Goal: Transaction & Acquisition: Purchase product/service

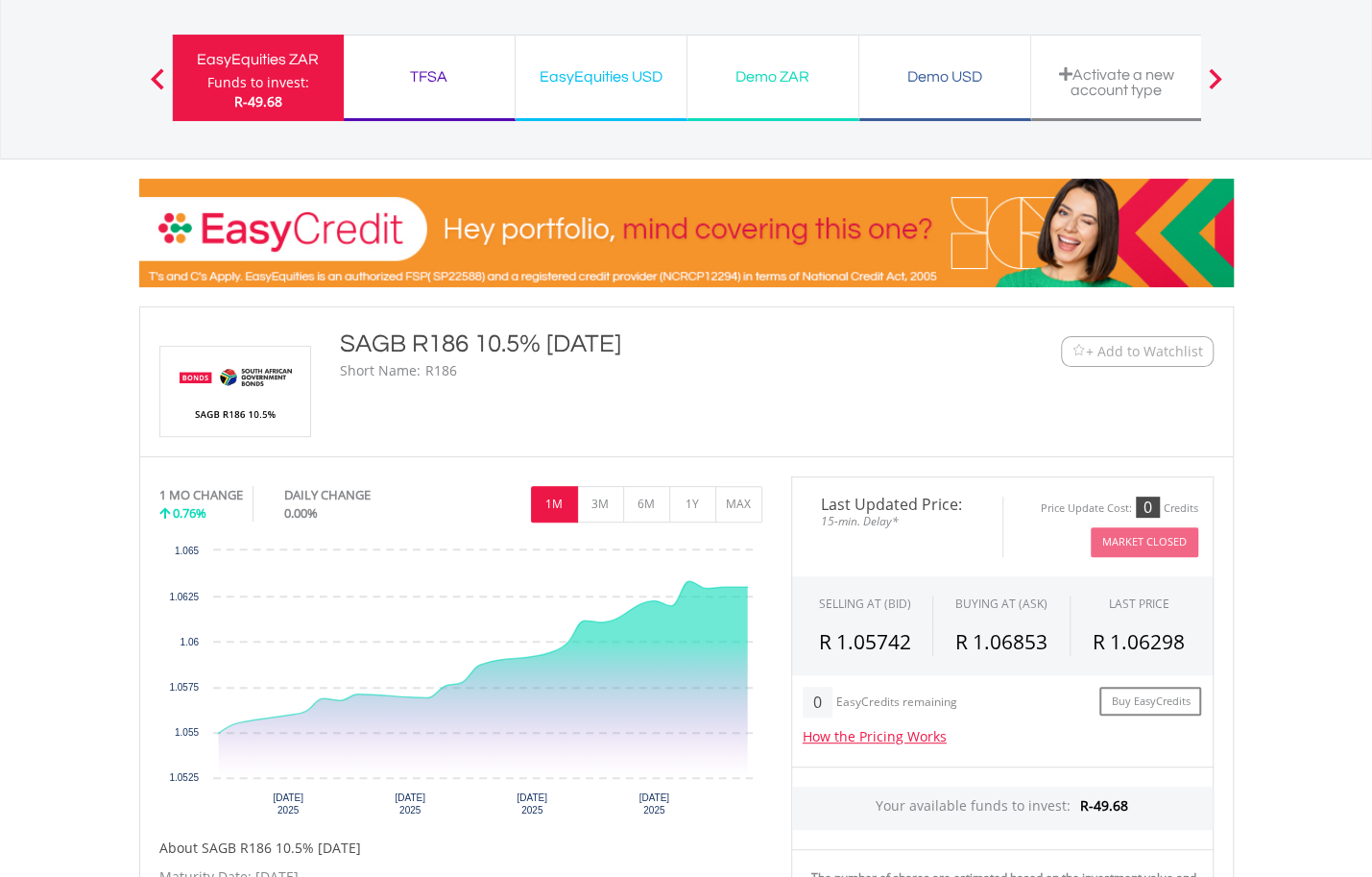
scroll to position [97, 0]
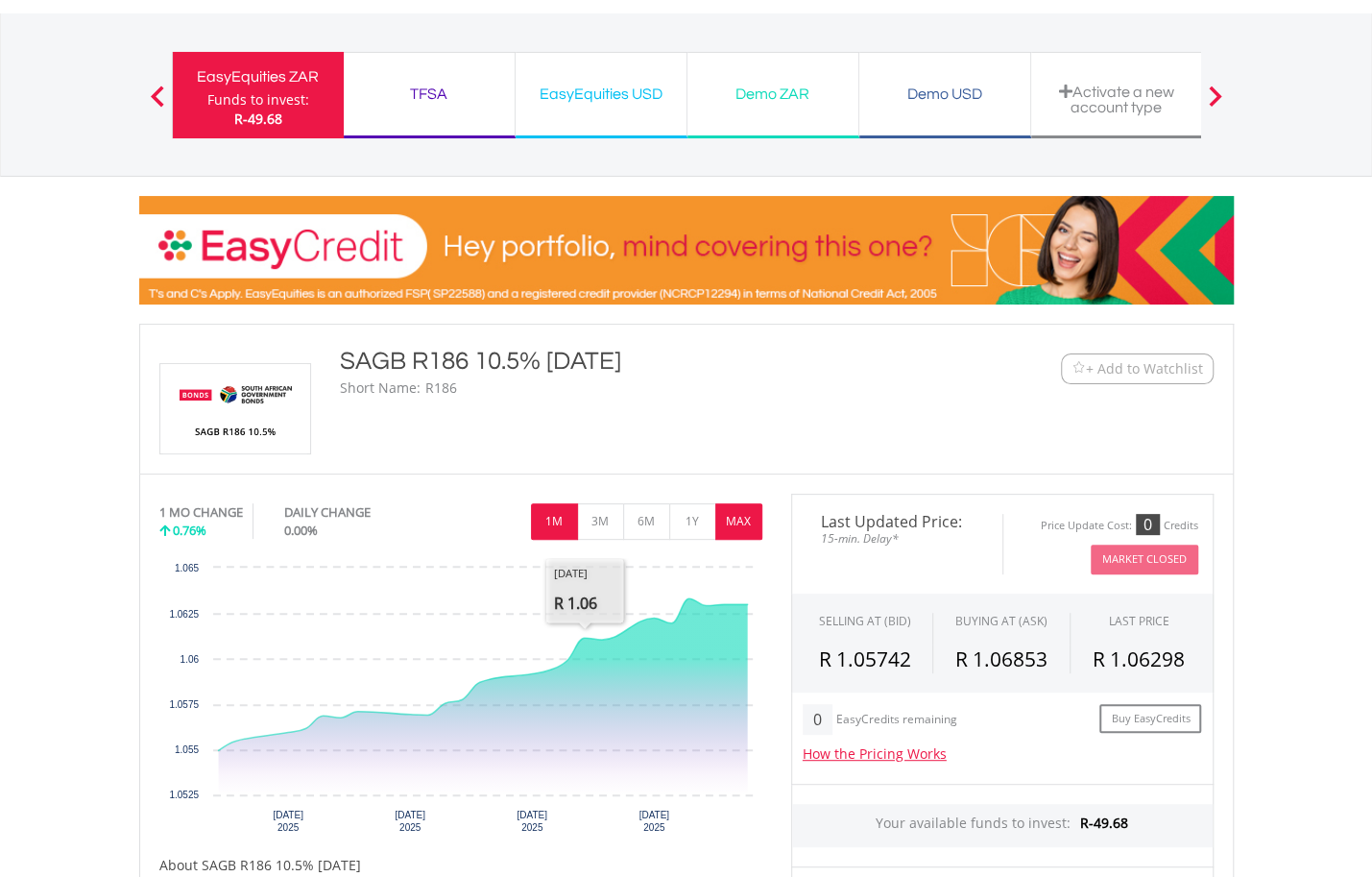
click at [748, 523] on button "MAX" at bounding box center [738, 522] width 47 height 37
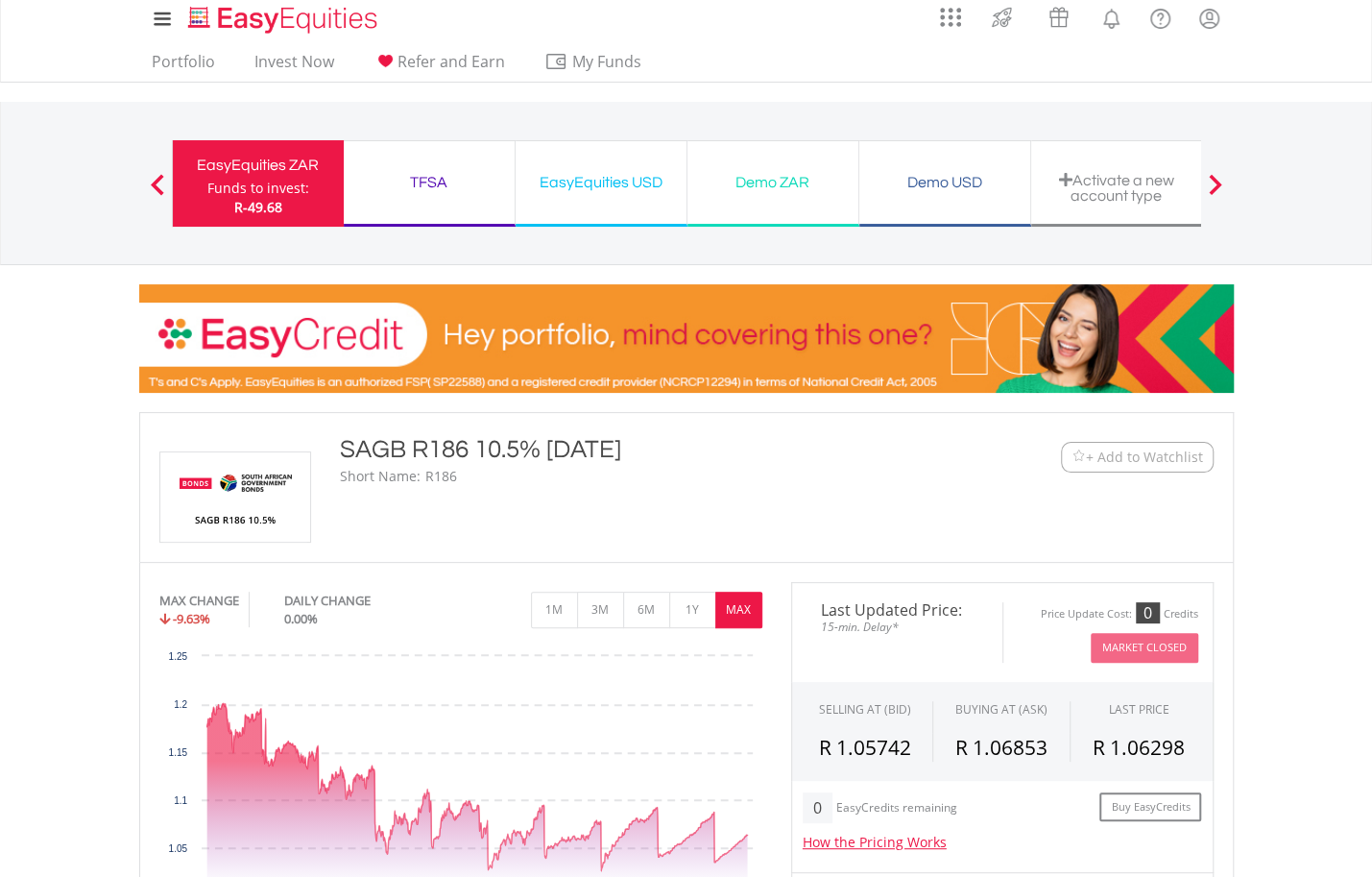
scroll to position [0, 0]
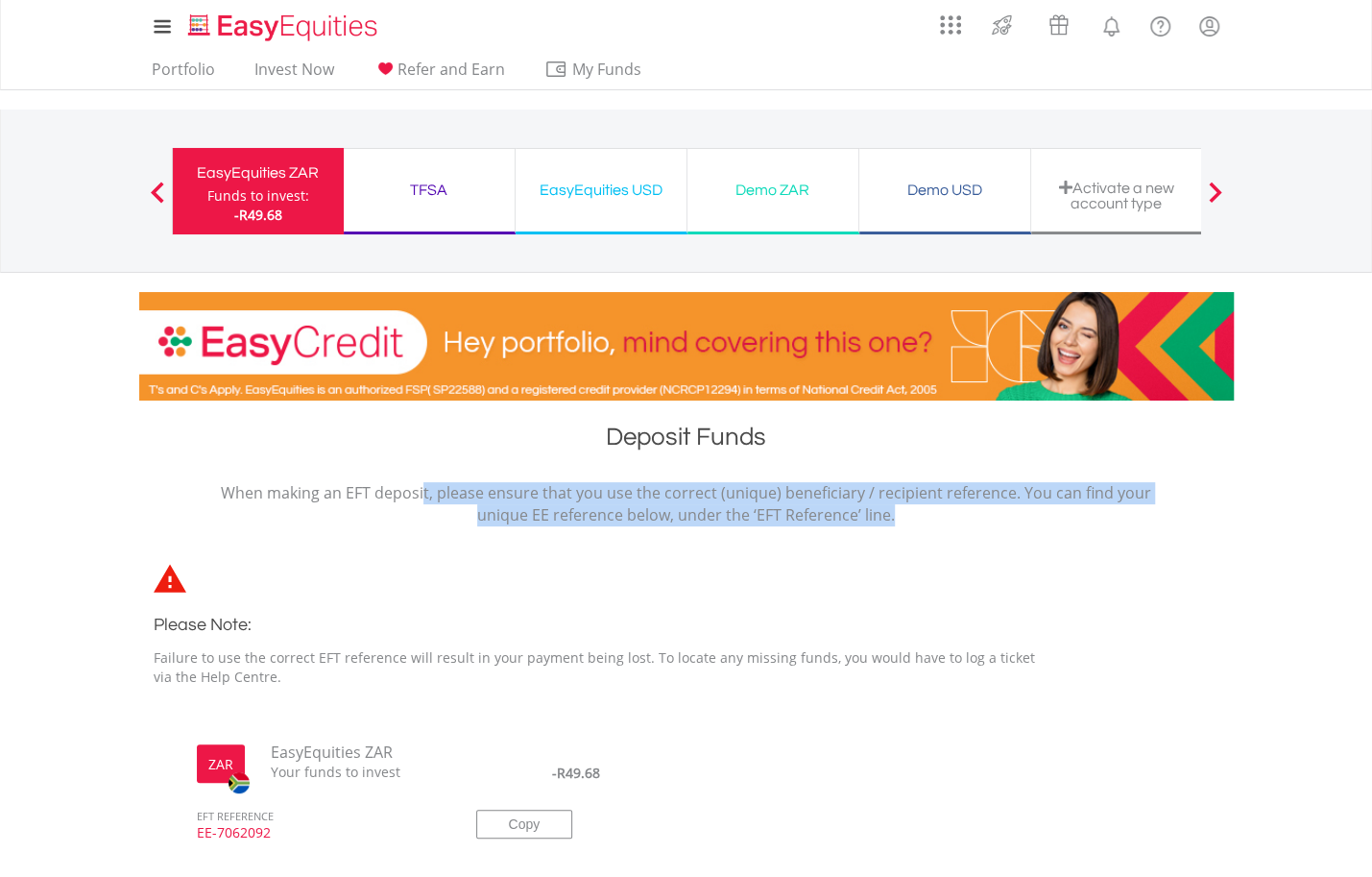
drag, startPoint x: 257, startPoint y: 492, endPoint x: 974, endPoint y: 543, distance: 718.8
click at [974, 543] on div "When making an EFT deposit, please ensure that you use the correct (unique) ben…" at bounding box center [686, 612] width 1123 height 260
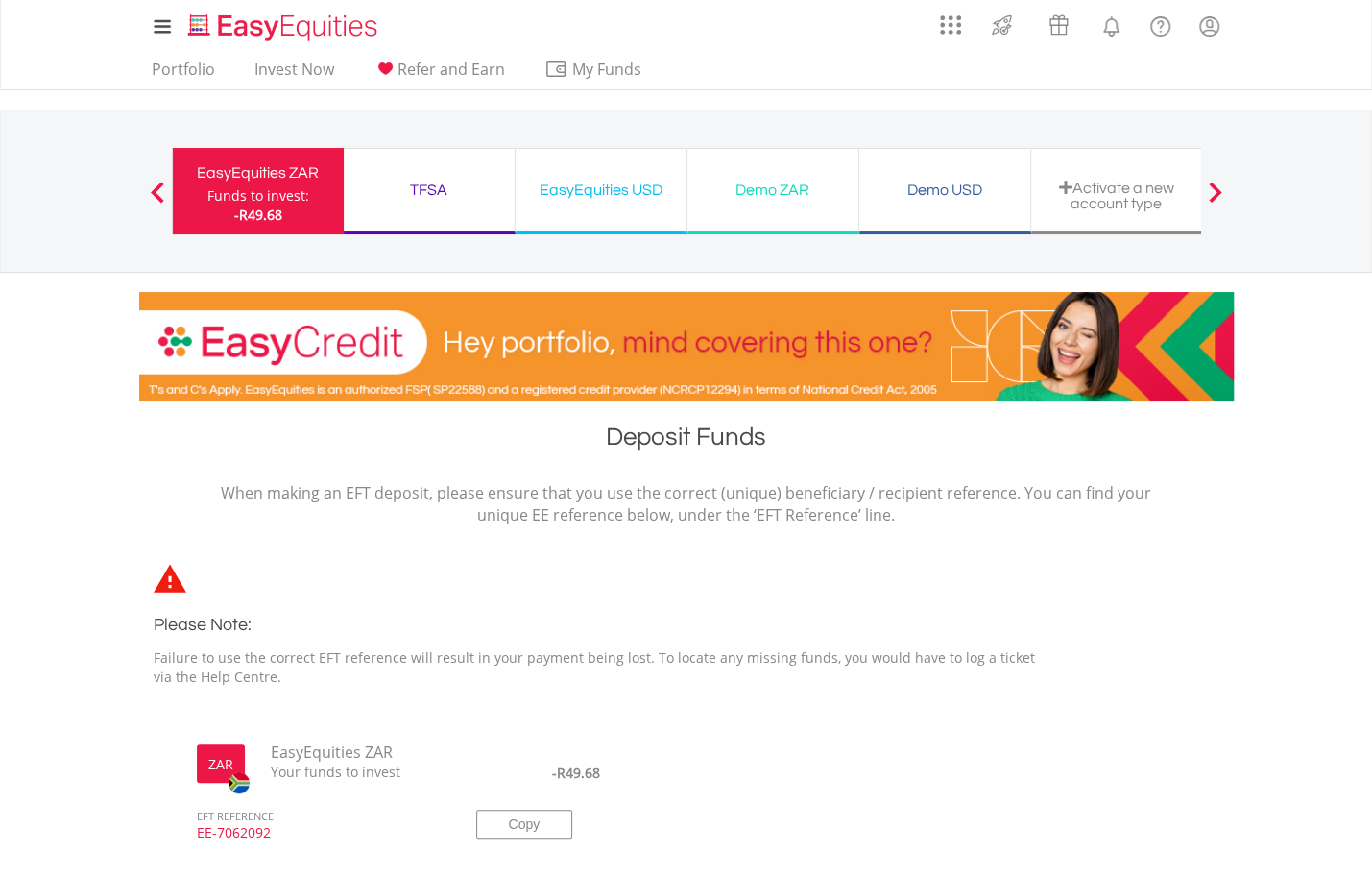
drag, startPoint x: 974, startPoint y: 543, endPoint x: 601, endPoint y: 592, distance: 376.2
click at [601, 592] on div "Please Note: Failure to use the correct EFT reference will result in your payme…" at bounding box center [605, 630] width 931 height 161
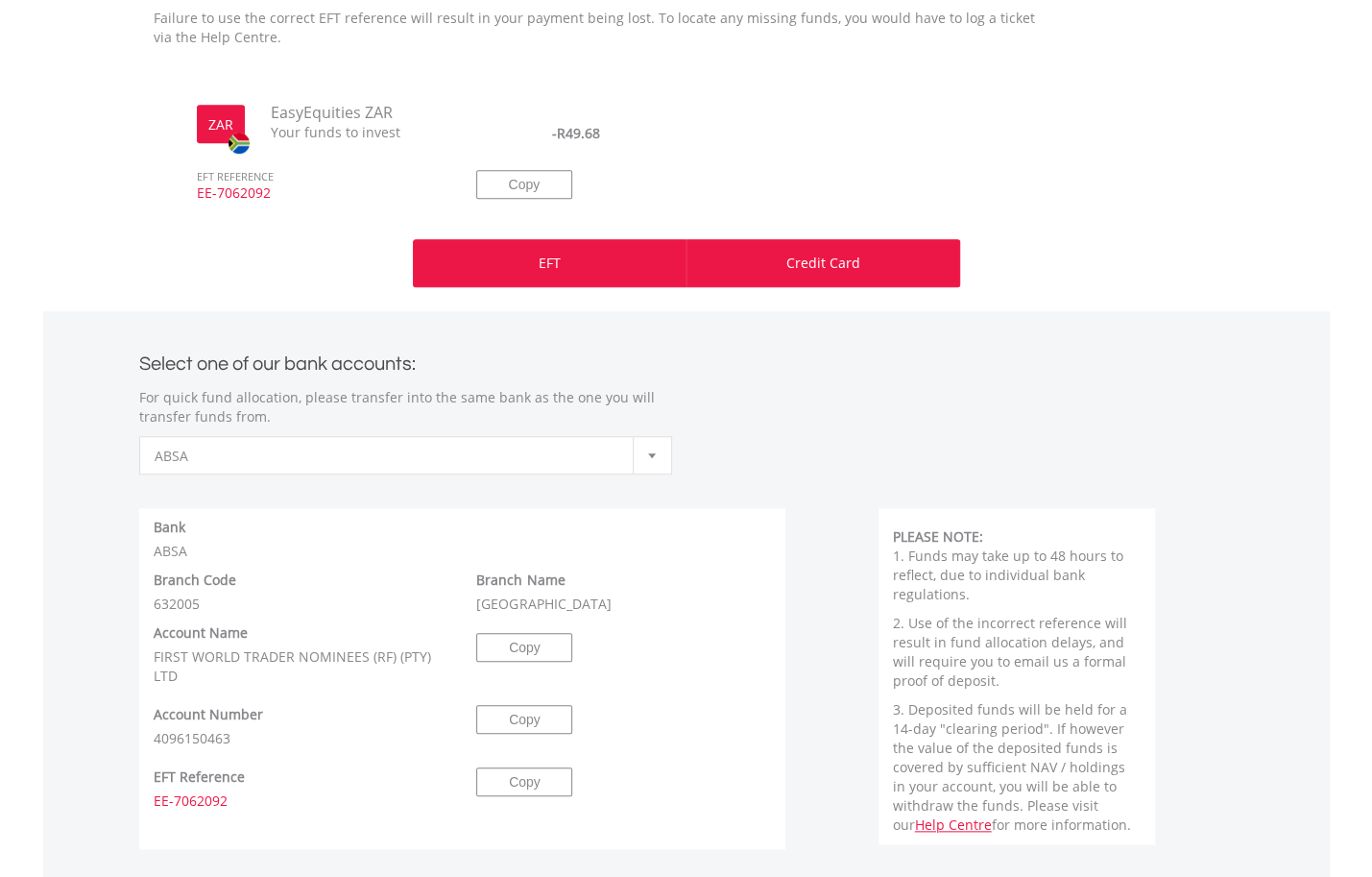
scroll to position [673, 0]
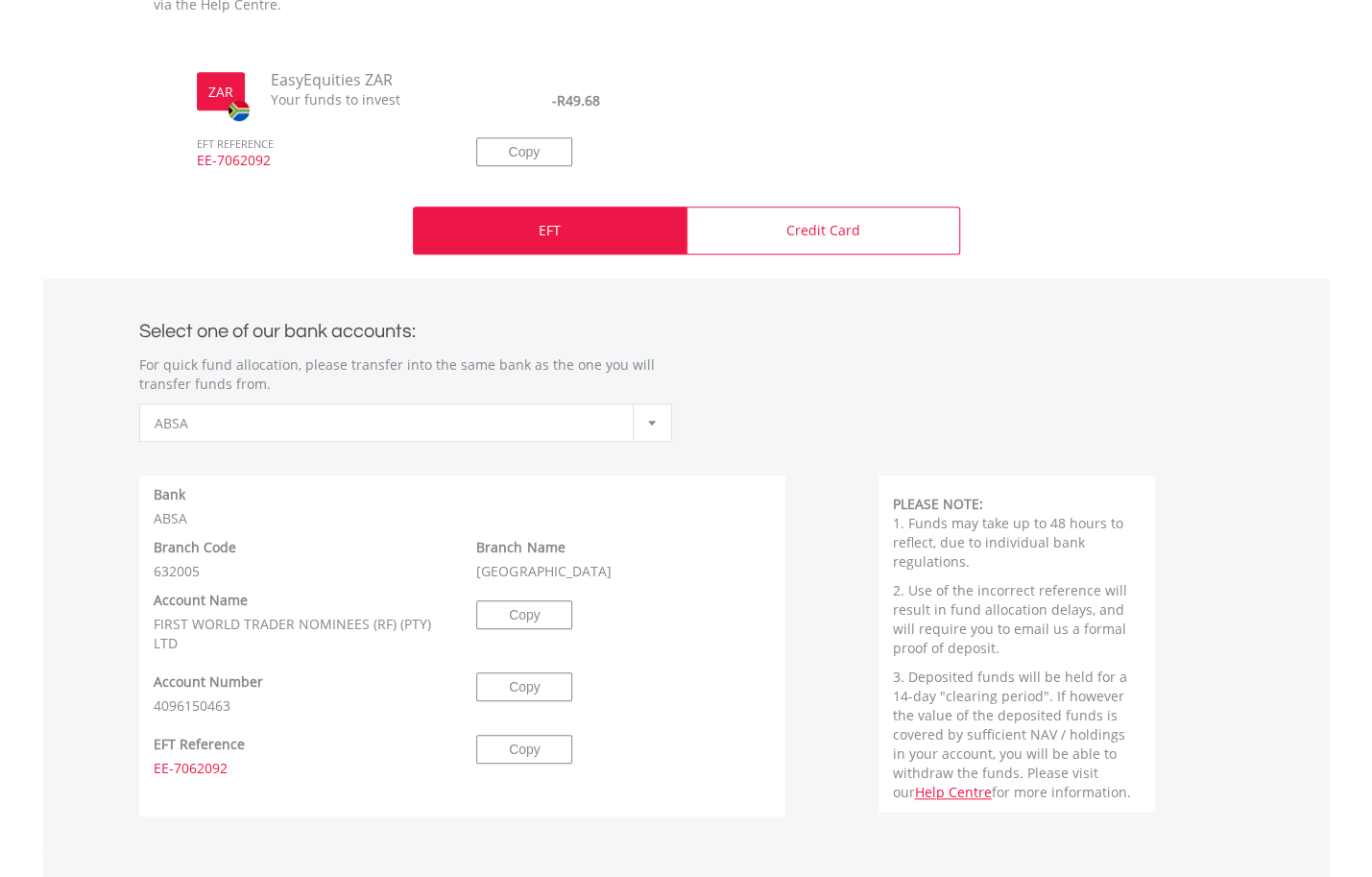
click at [575, 419] on span "ABSA" at bounding box center [391, 423] width 474 height 39
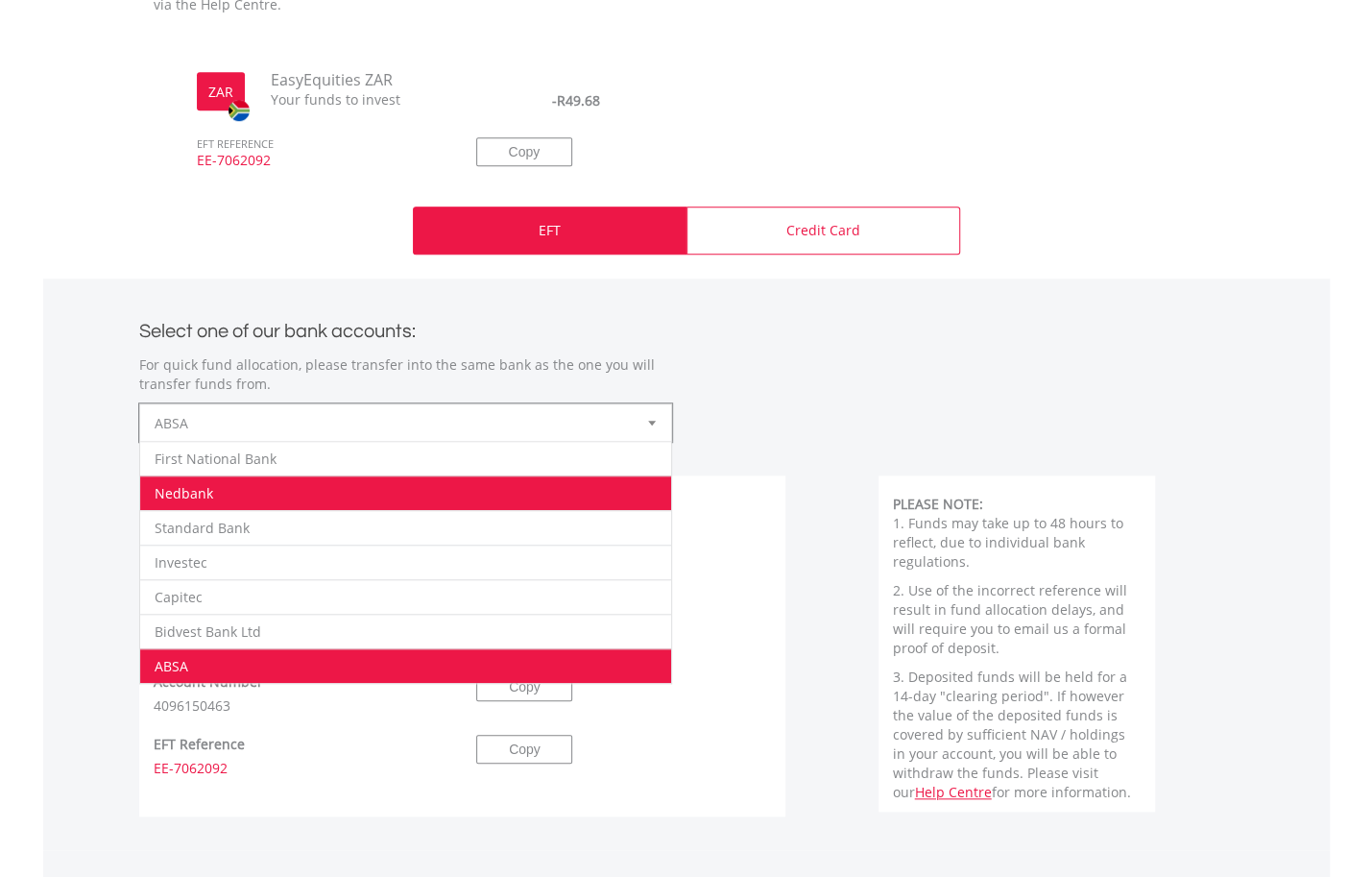
click at [536, 488] on li "Nedbank" at bounding box center [406, 493] width 531 height 35
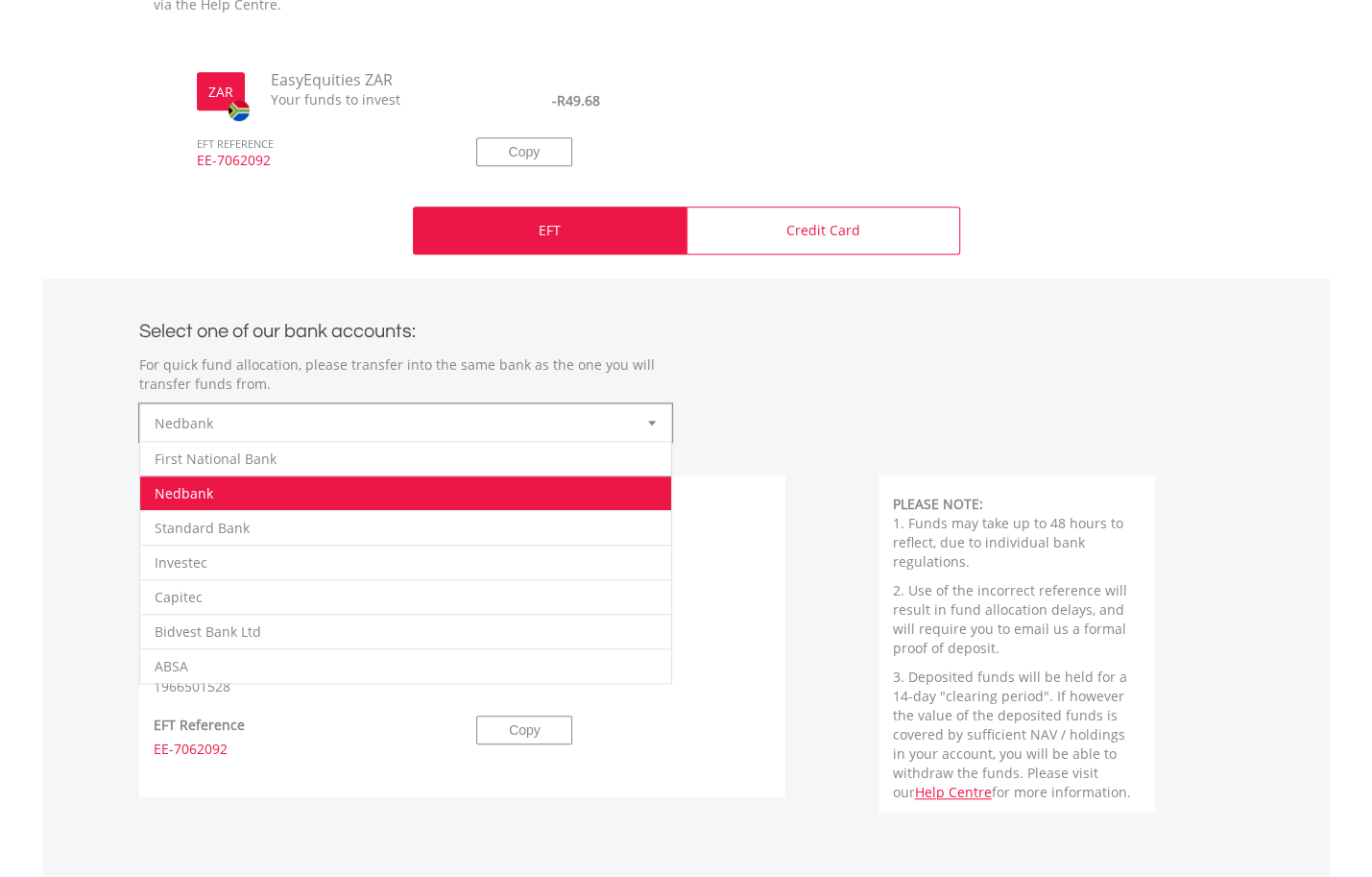
click at [579, 438] on span "Nedbank" at bounding box center [391, 423] width 474 height 39
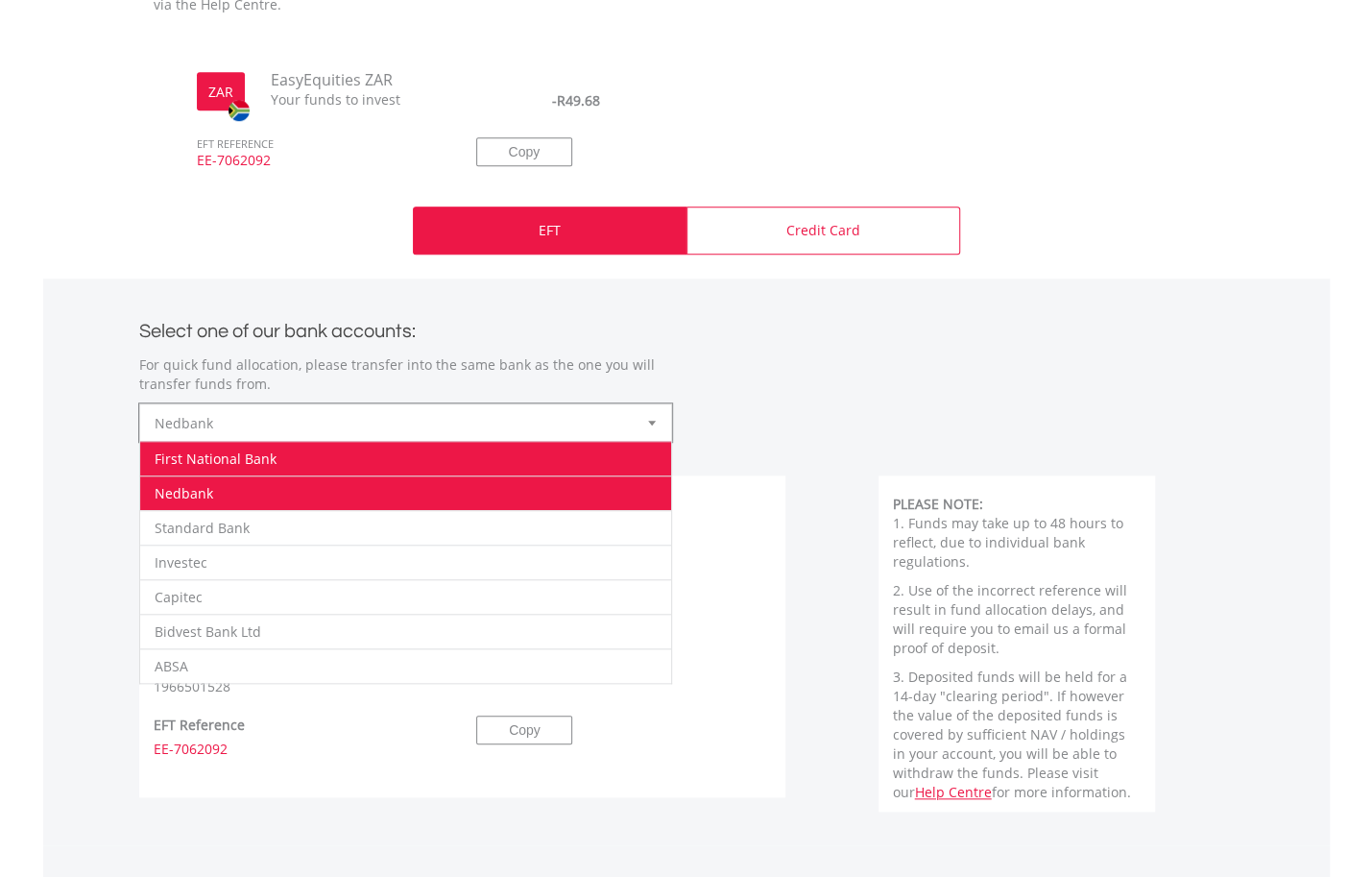
click at [579, 454] on li "First National Bank" at bounding box center [406, 458] width 531 height 35
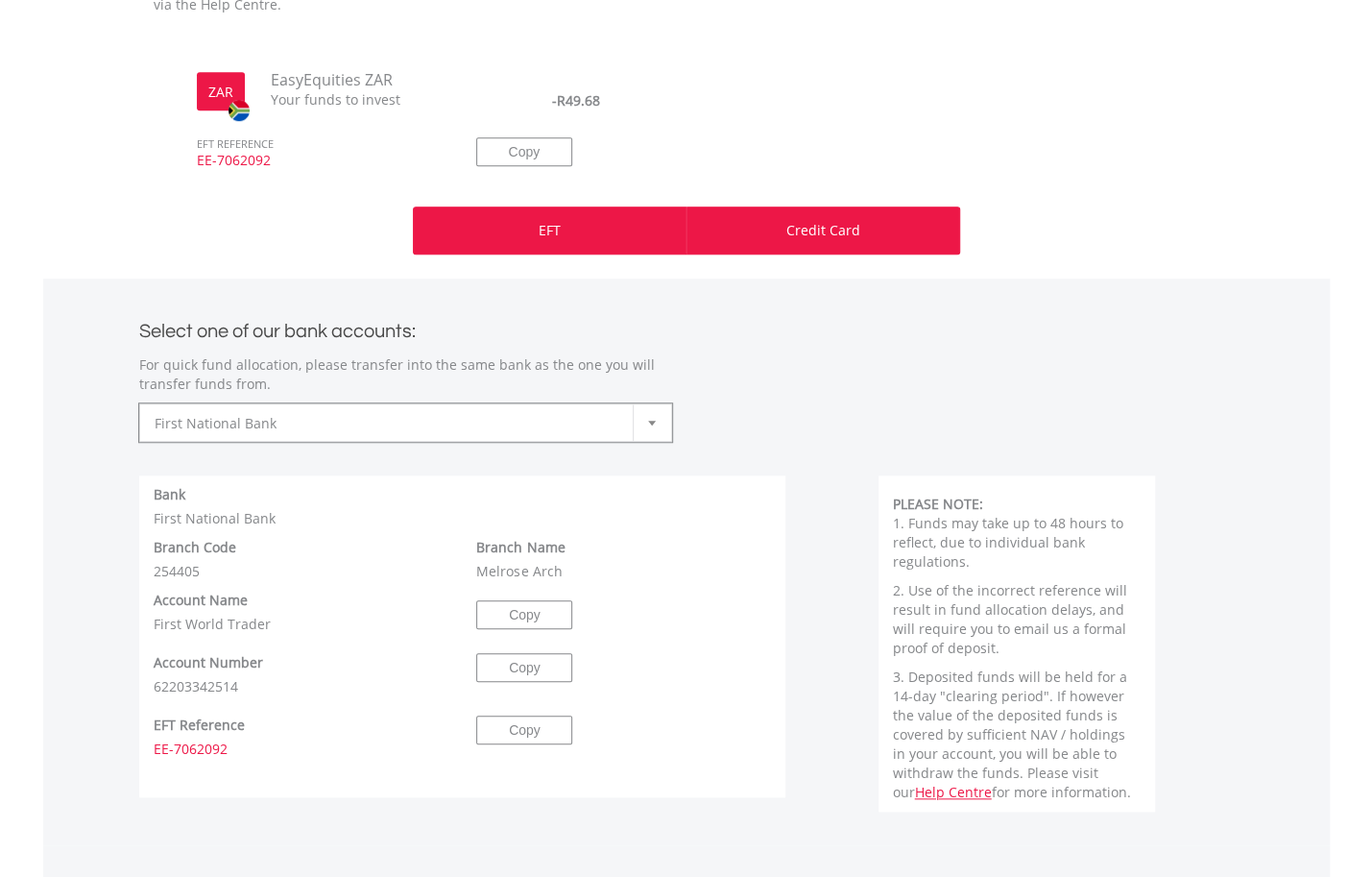
click at [809, 244] on div "Credit Card" at bounding box center [823, 231] width 274 height 48
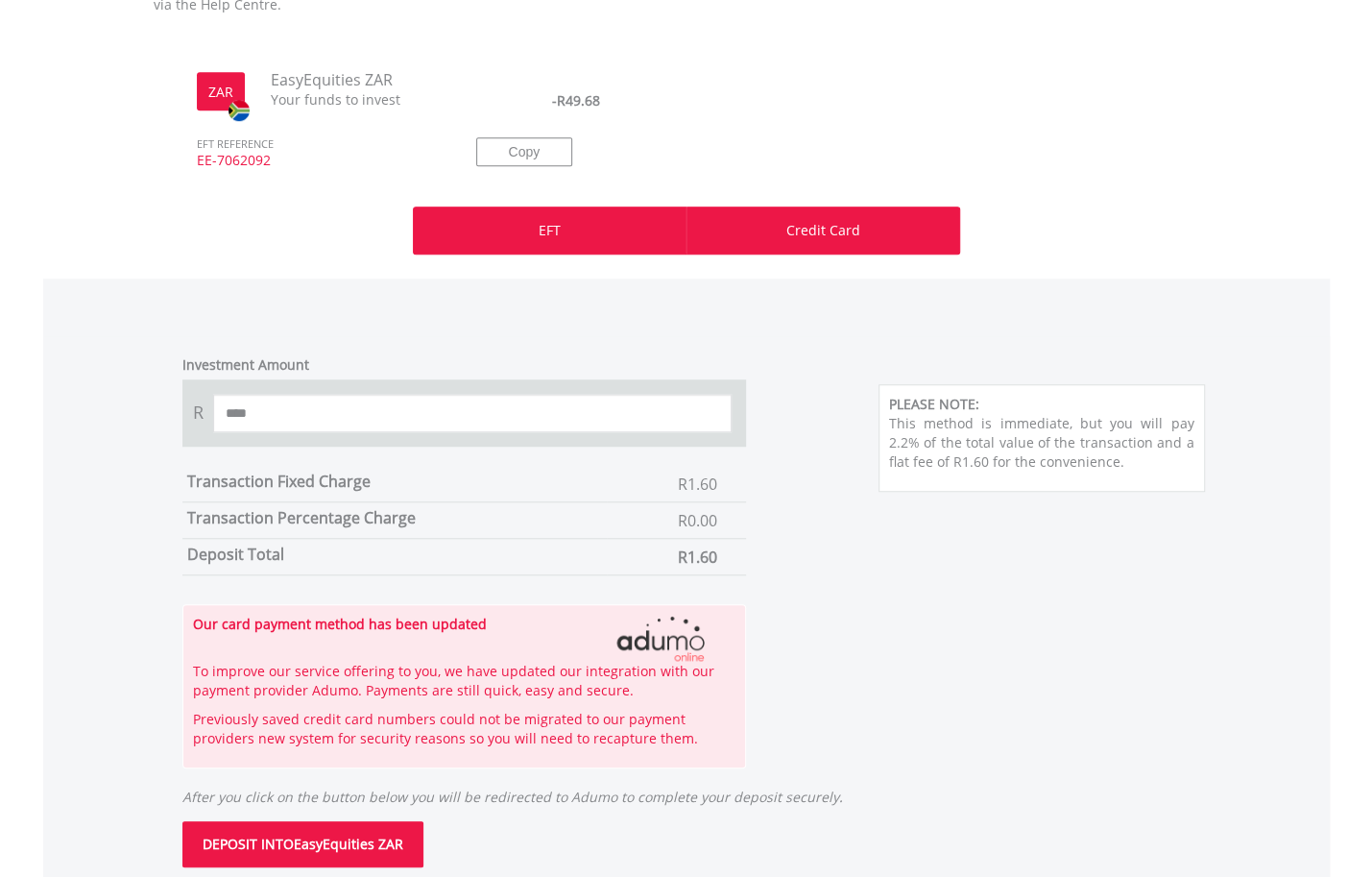
click at [596, 235] on div "EFT" at bounding box center [549, 231] width 274 height 48
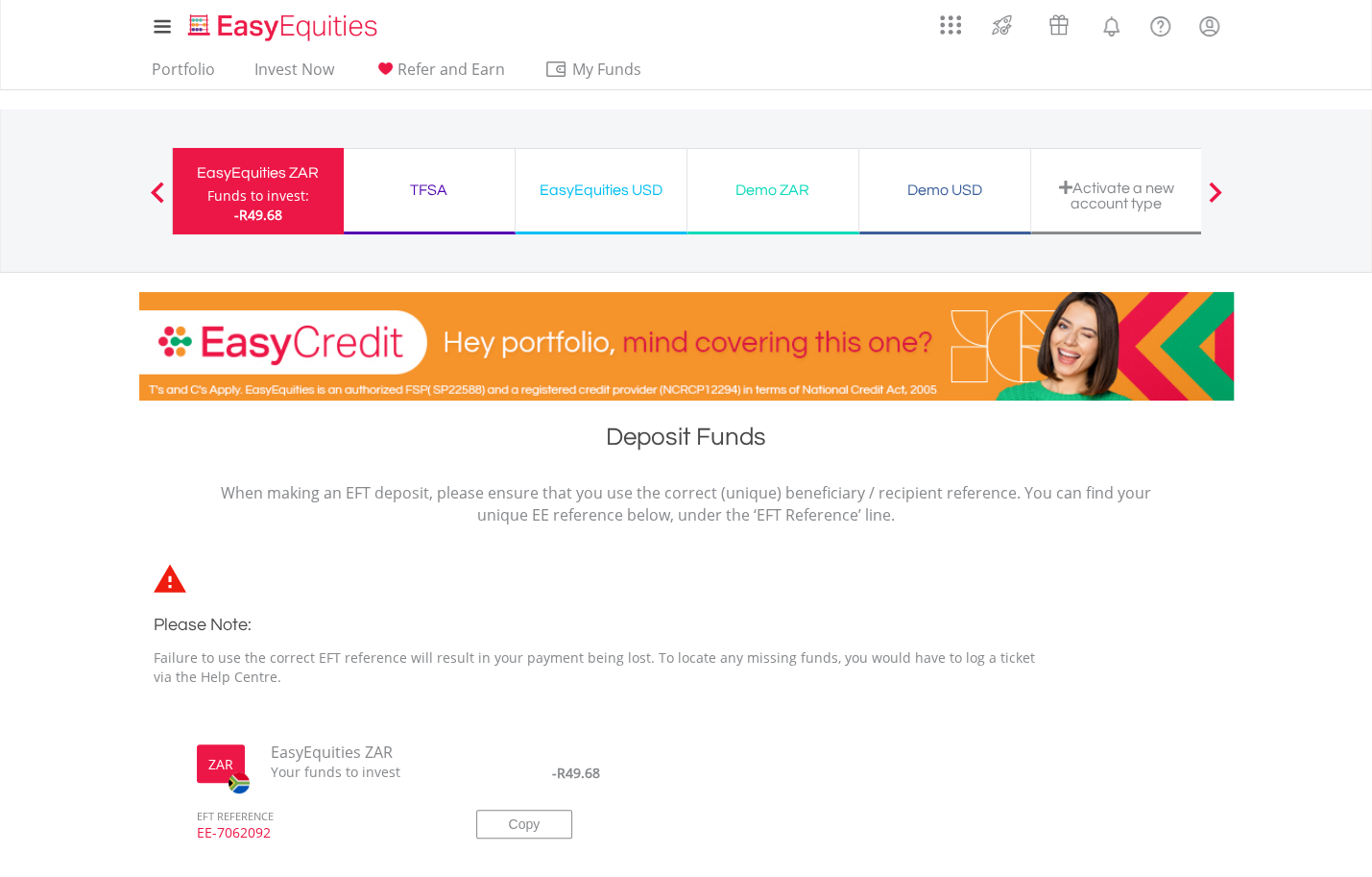
click at [1104, 217] on div "Activate a new account type" at bounding box center [1117, 191] width 172 height 87
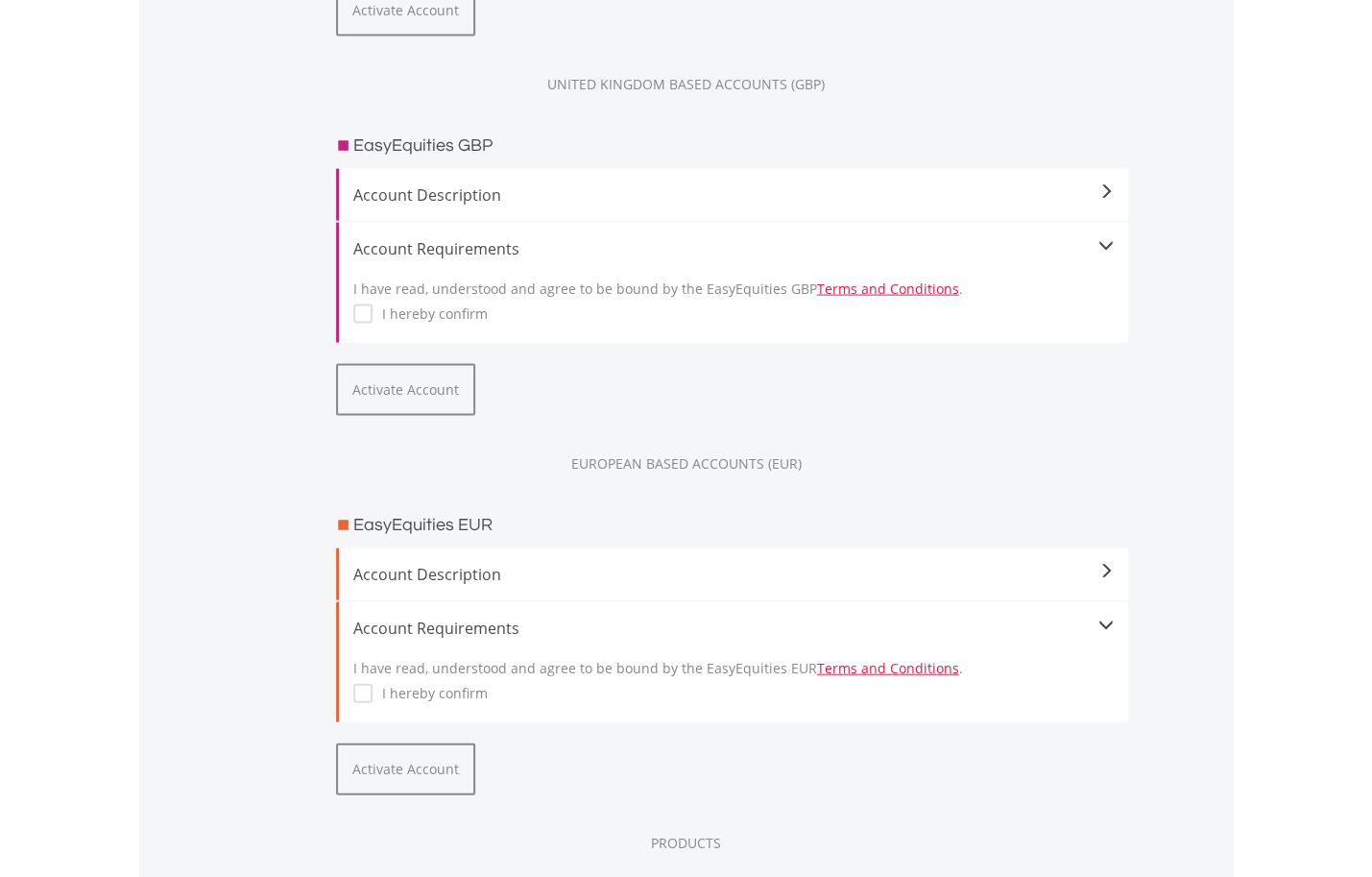
scroll to position [2114, 0]
click at [565, 191] on span "Account Description" at bounding box center [733, 191] width 761 height 23
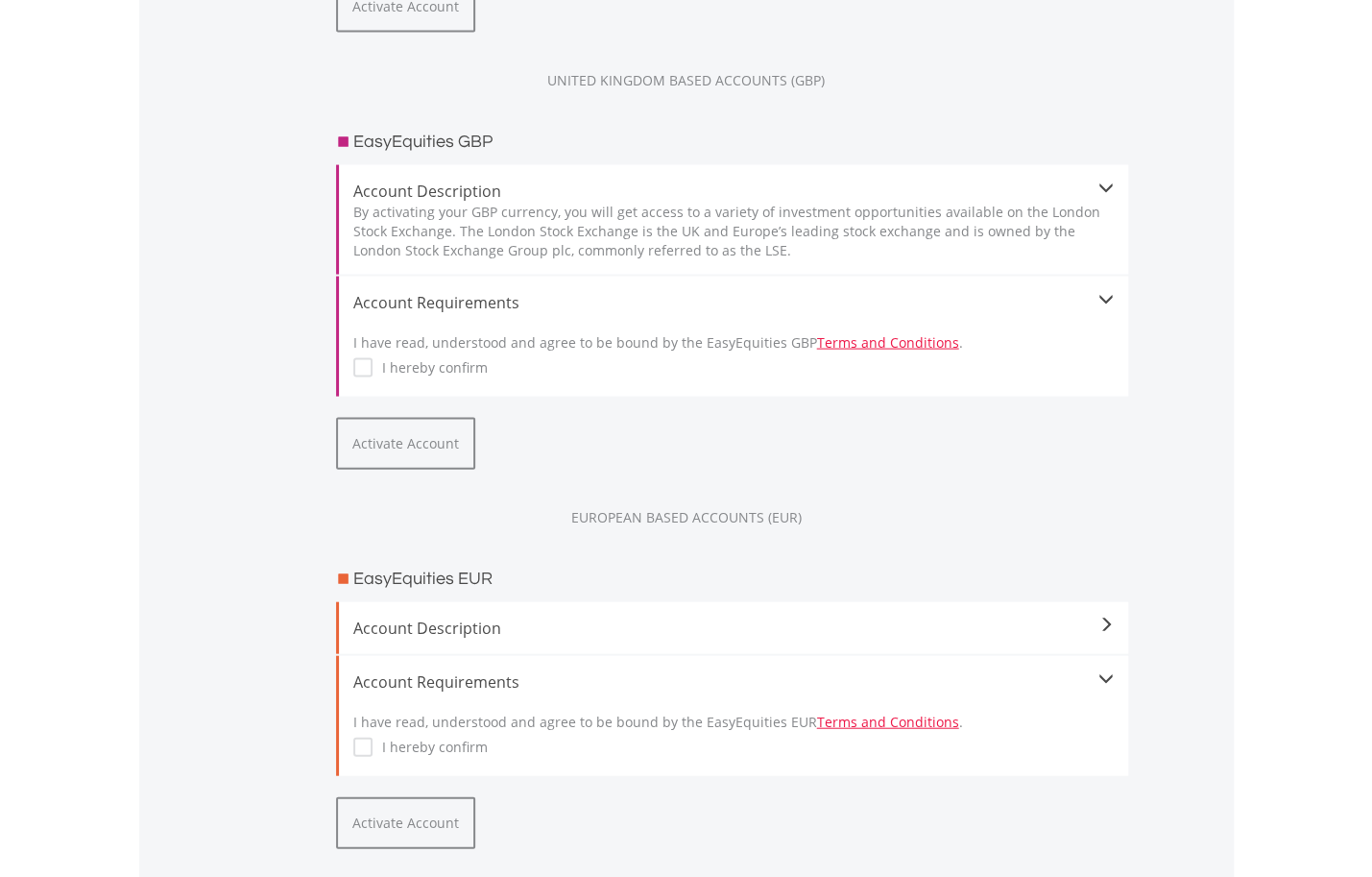
drag, startPoint x: 505, startPoint y: 235, endPoint x: 769, endPoint y: 274, distance: 266.9
click at [769, 261] on div "By activating your GBP currency, you will get access to a variety of investment…" at bounding box center [733, 232] width 761 height 58
drag, startPoint x: 769, startPoint y: 274, endPoint x: 680, endPoint y: 324, distance: 102.1
click at [680, 315] on div "Account Requirements" at bounding box center [733, 302] width 761 height 23
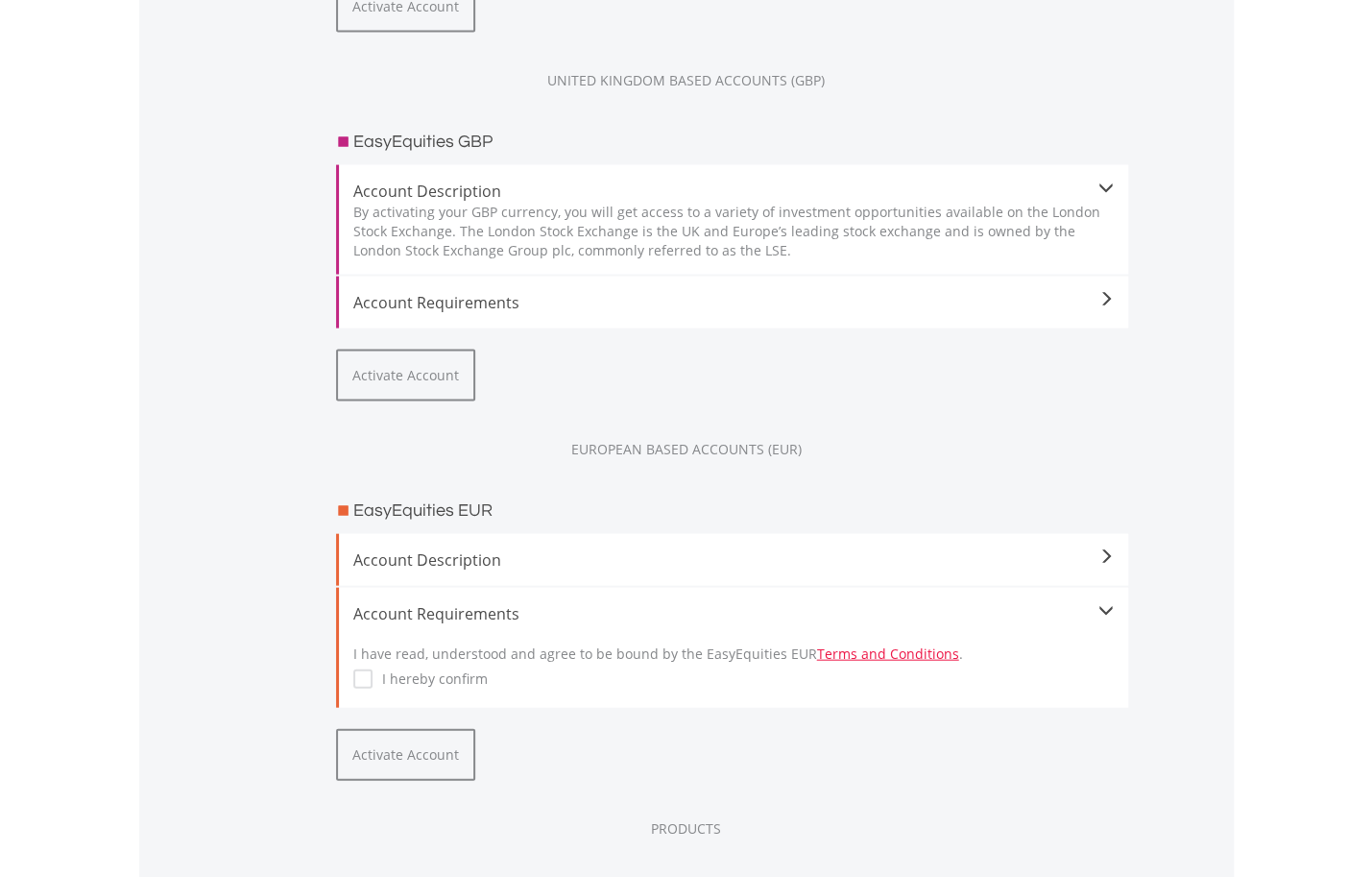
click at [480, 315] on div "Account Requirements" at bounding box center [733, 302] width 761 height 23
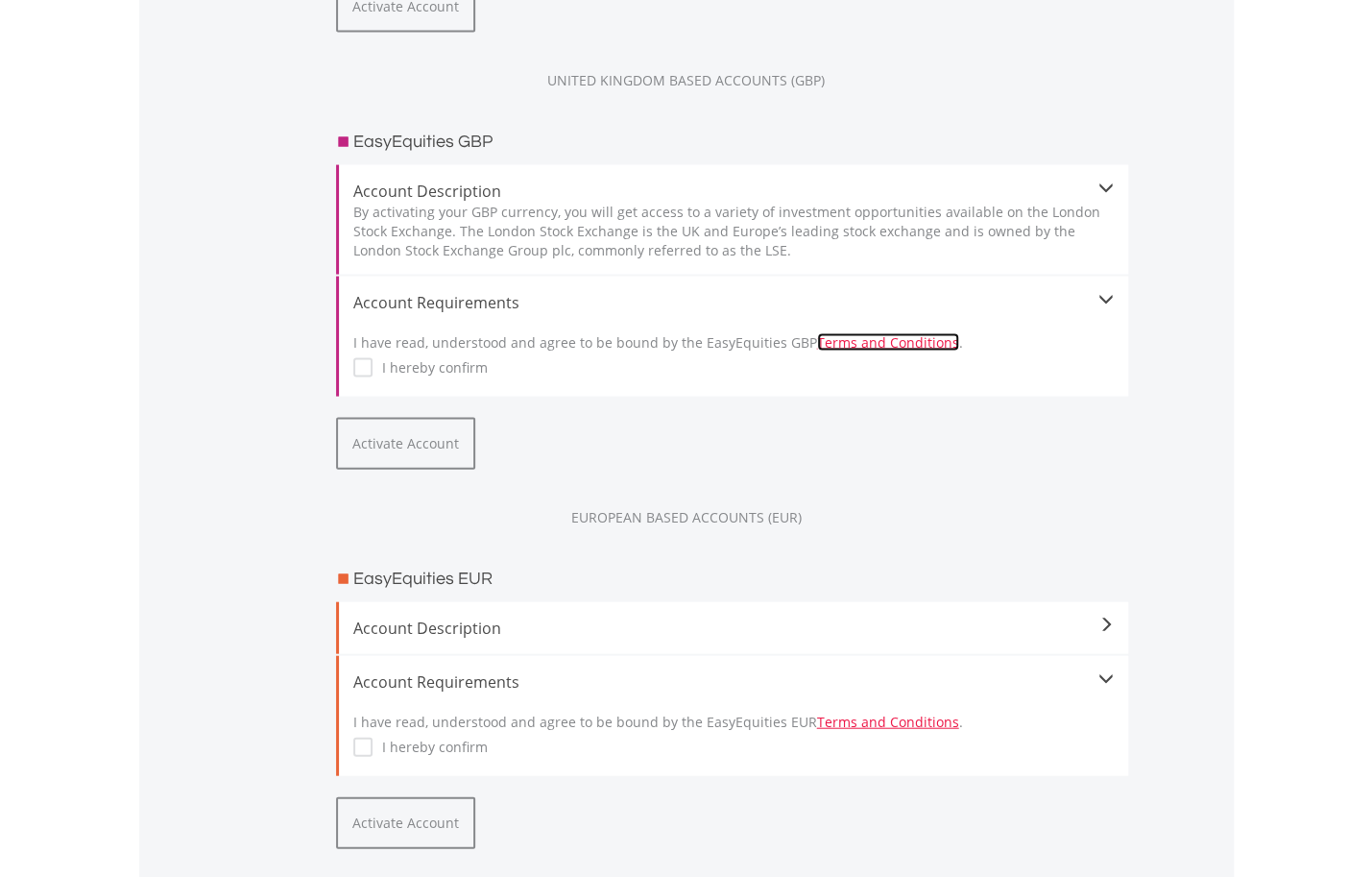
click at [855, 351] on link "Terms and Conditions" at bounding box center [887, 342] width 142 height 18
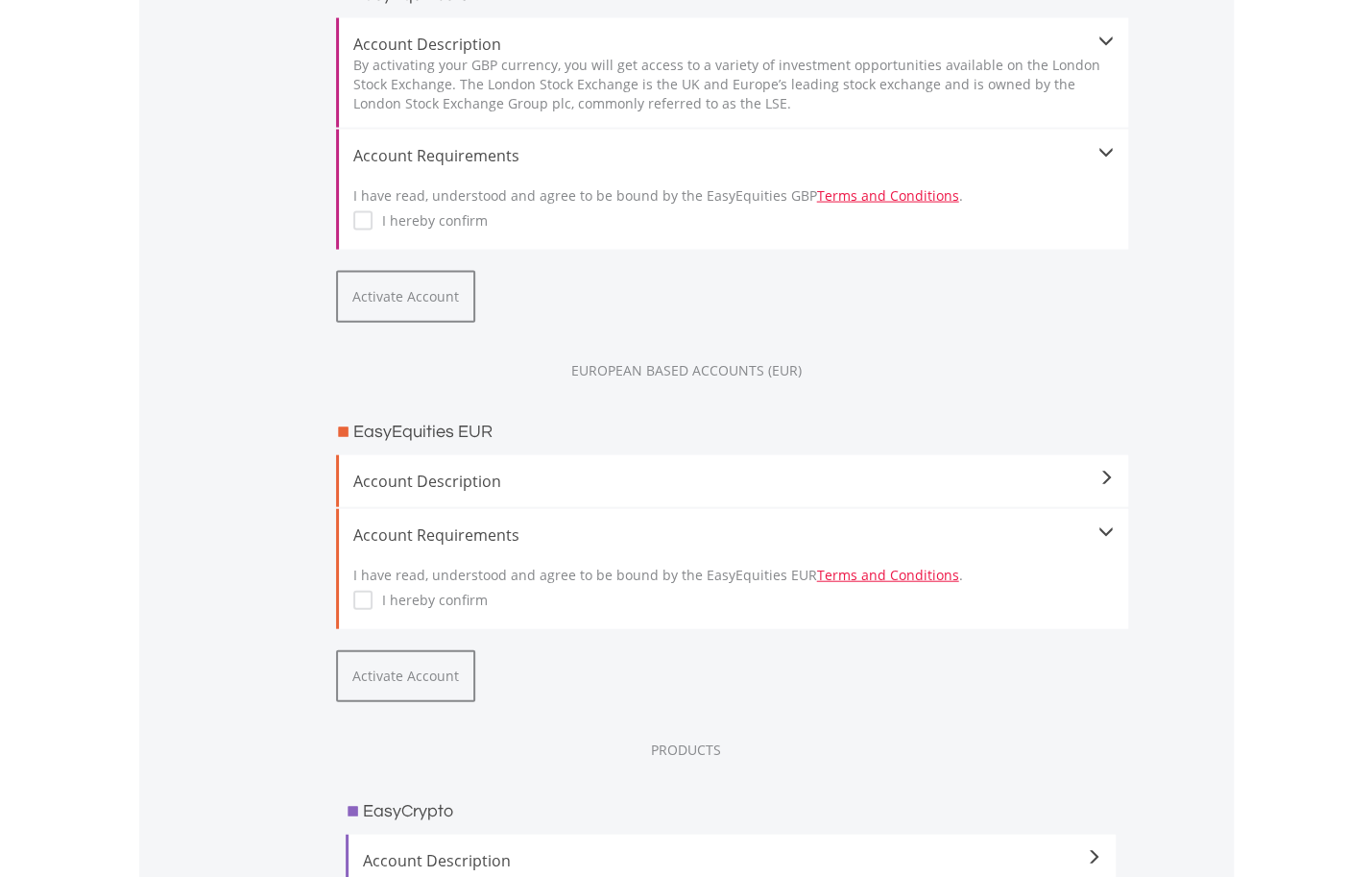
scroll to position [2402, 0]
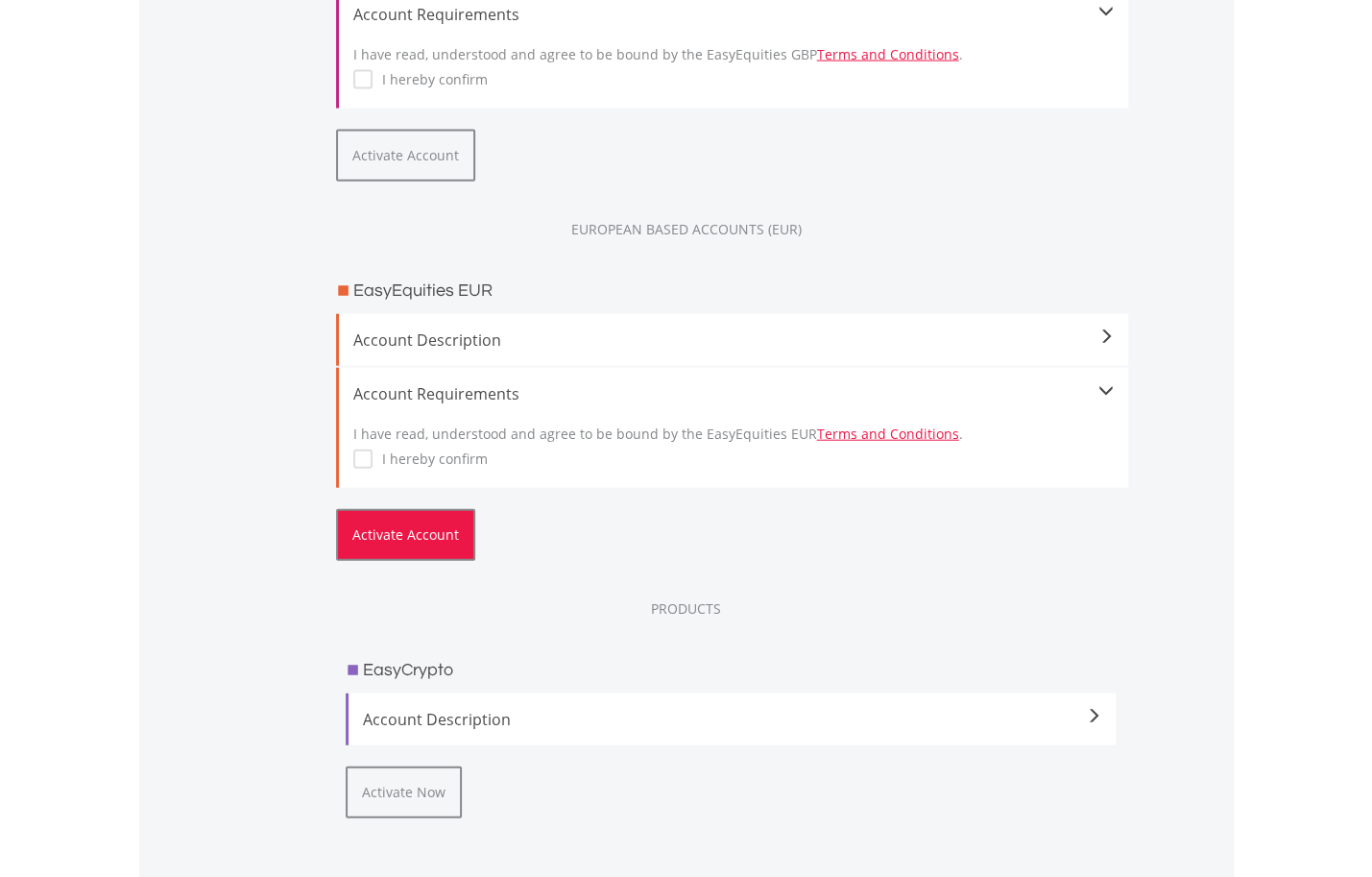
click at [429, 557] on button "Activate Account" at bounding box center [406, 536] width 139 height 52
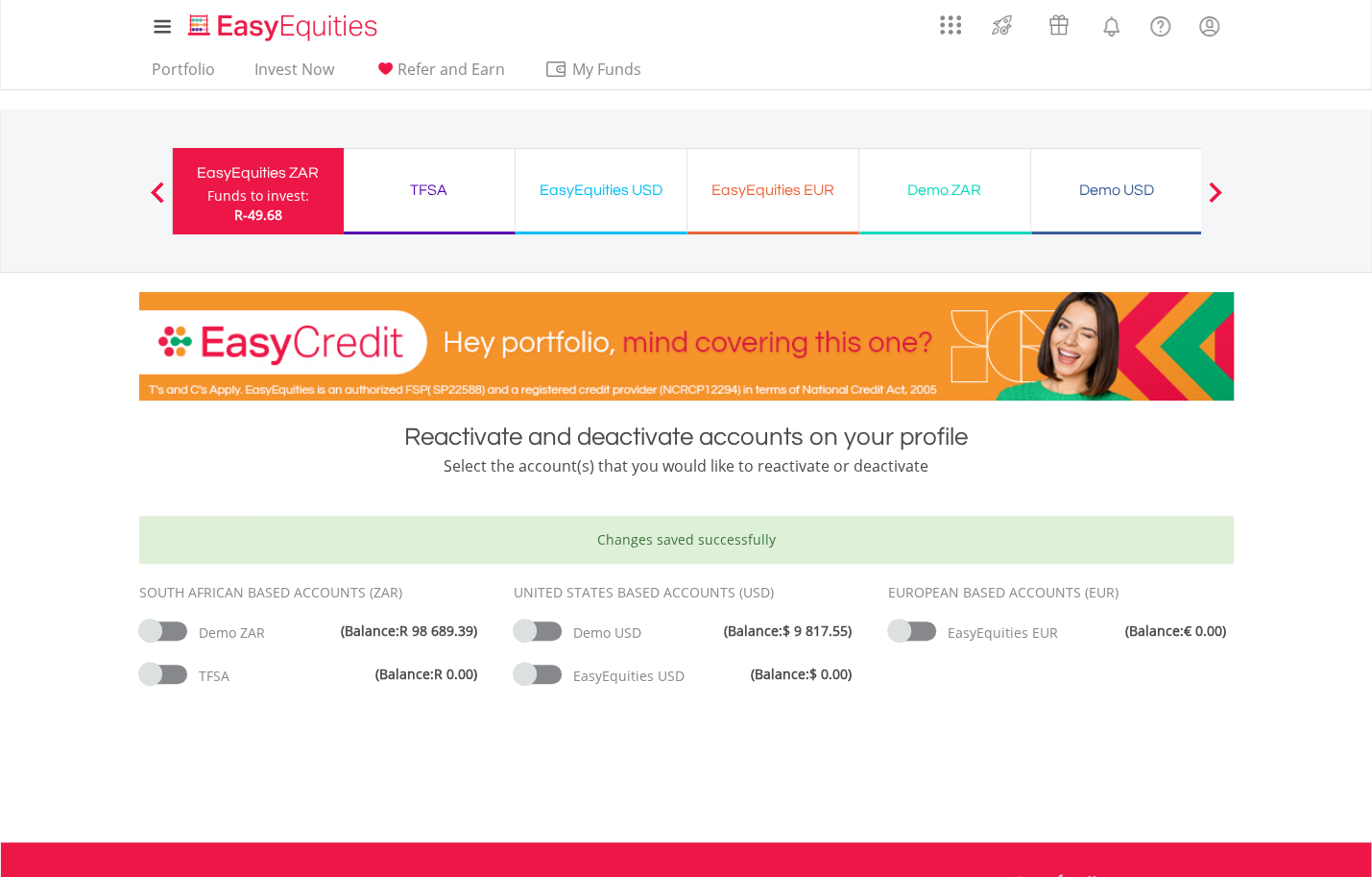
click at [1210, 194] on span at bounding box center [1215, 191] width 14 height 21
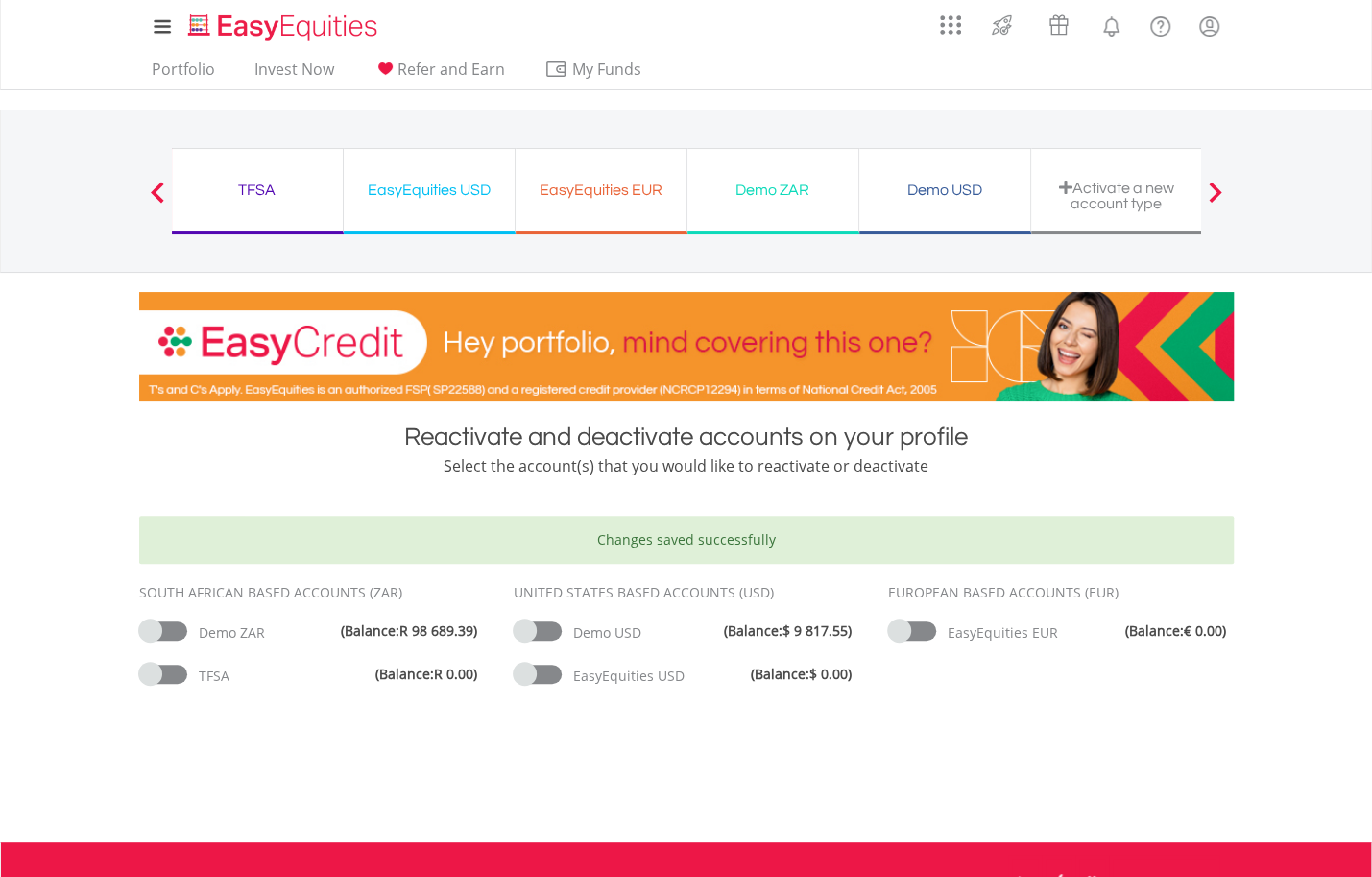
click at [1149, 200] on div "Activate a new account type" at bounding box center [1116, 196] width 148 height 32
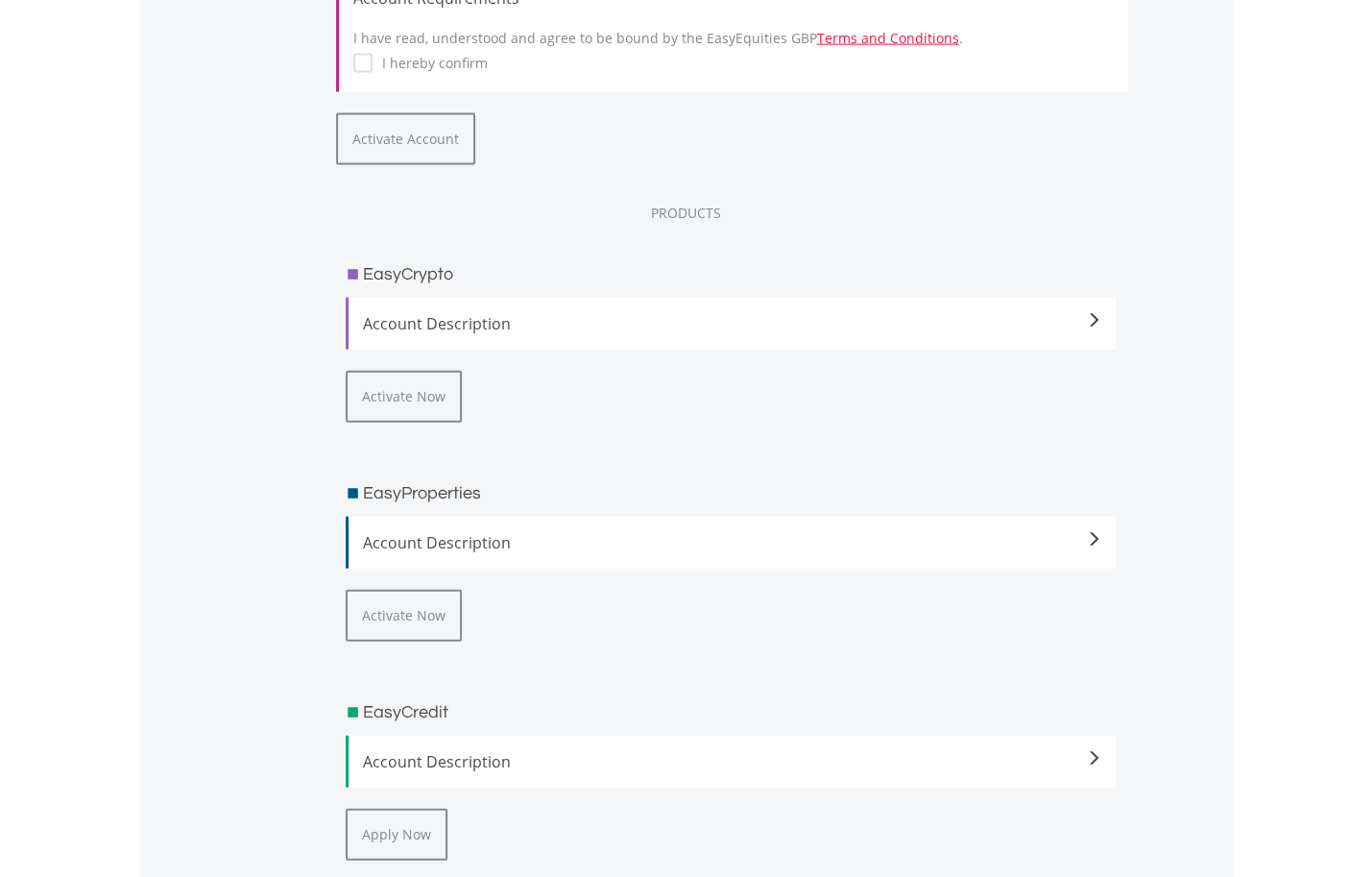
scroll to position [2499, 0]
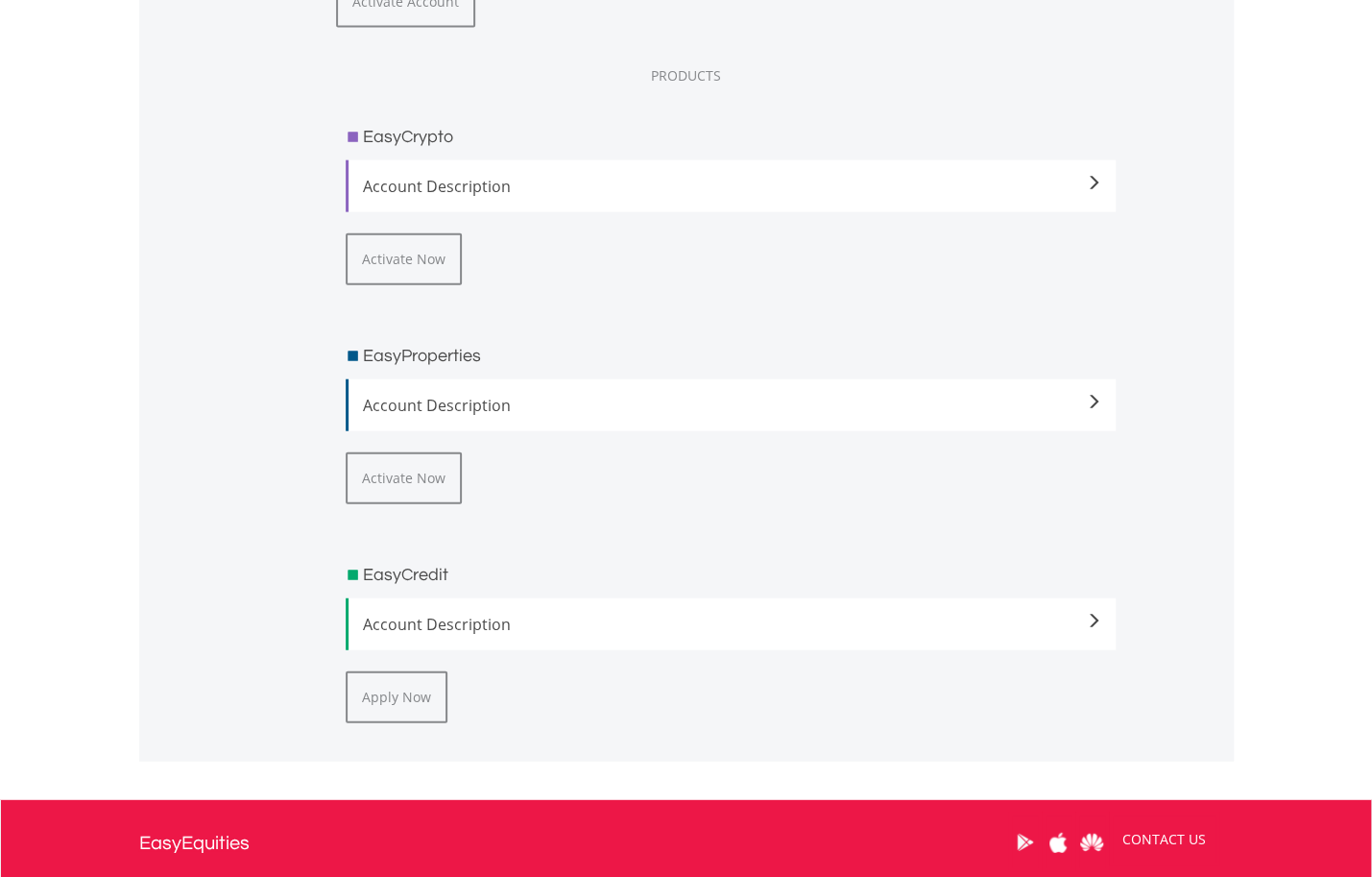
click at [535, 407] on span "Account Description" at bounding box center [732, 405] width 739 height 23
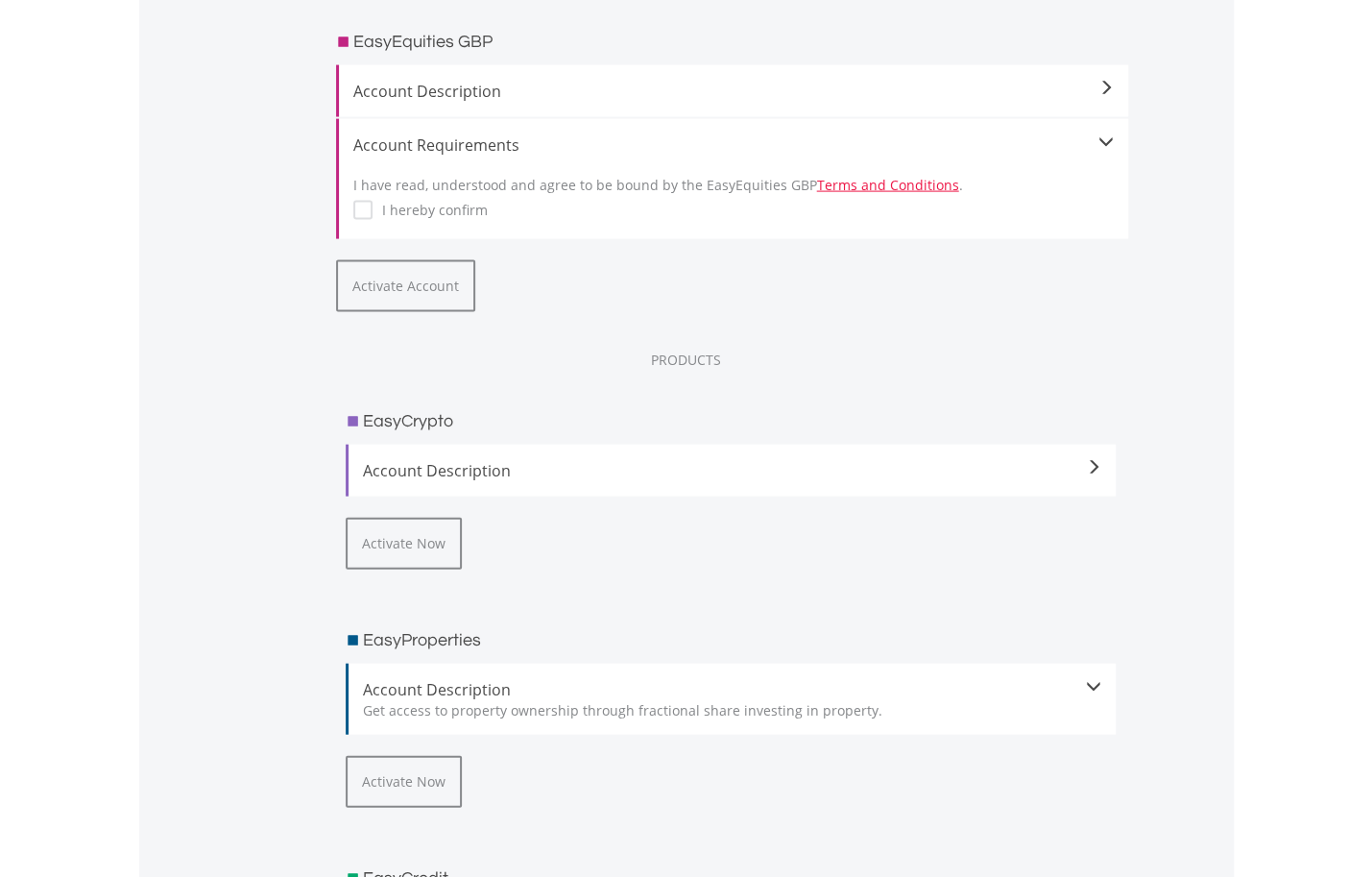
scroll to position [2210, 0]
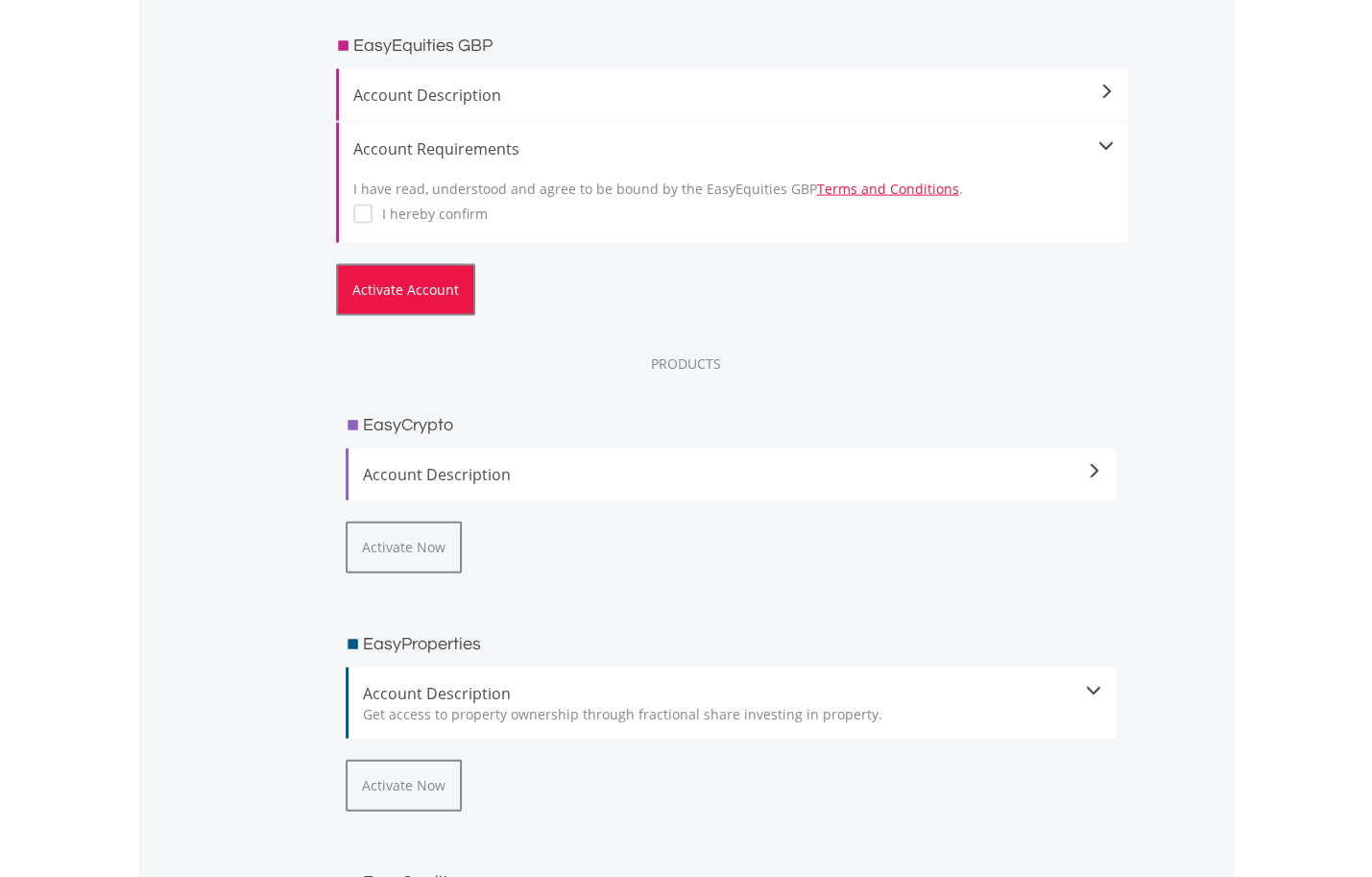
click at [428, 308] on button "Activate Account" at bounding box center [406, 290] width 139 height 52
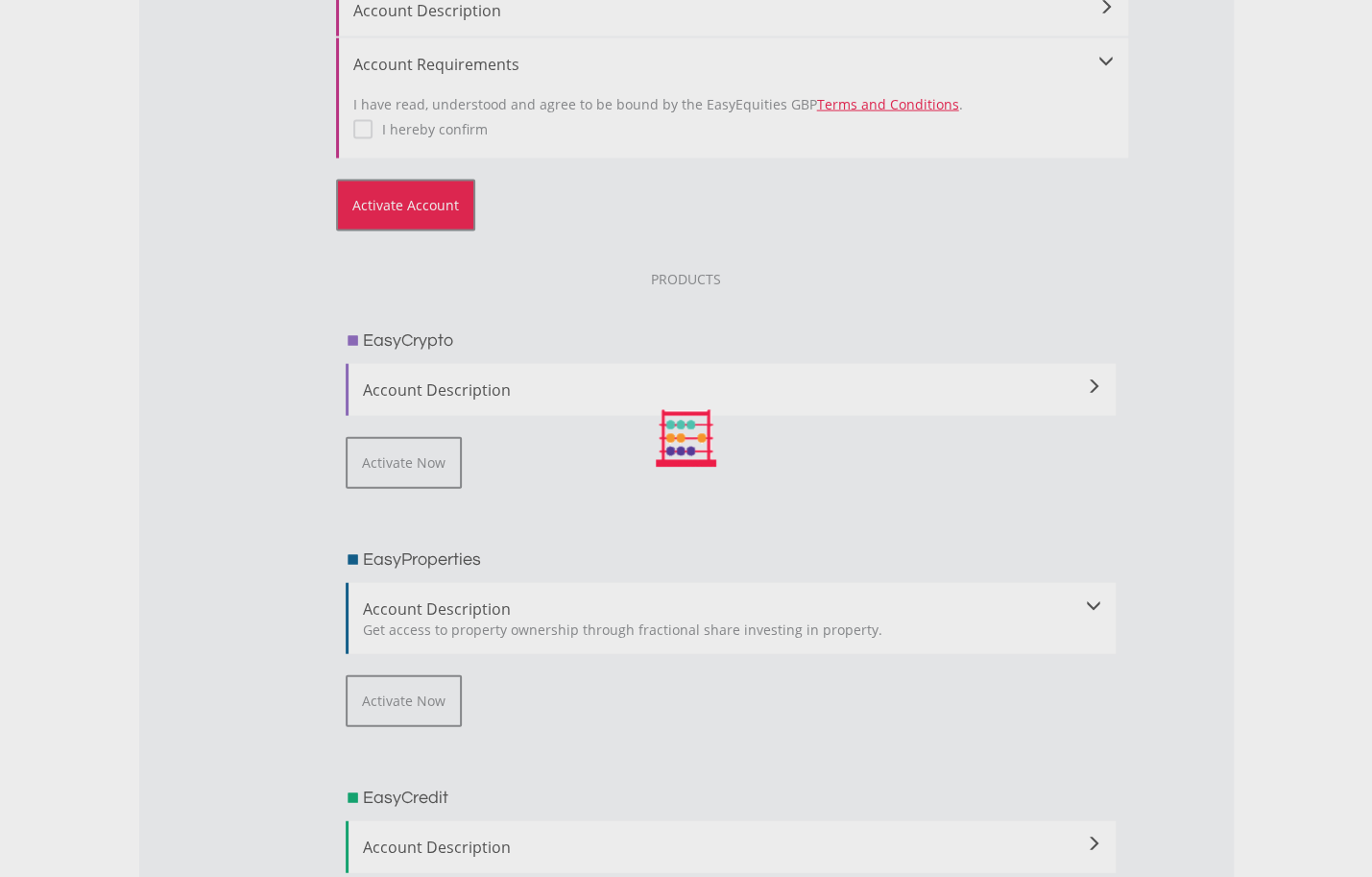
scroll to position [2737, 0]
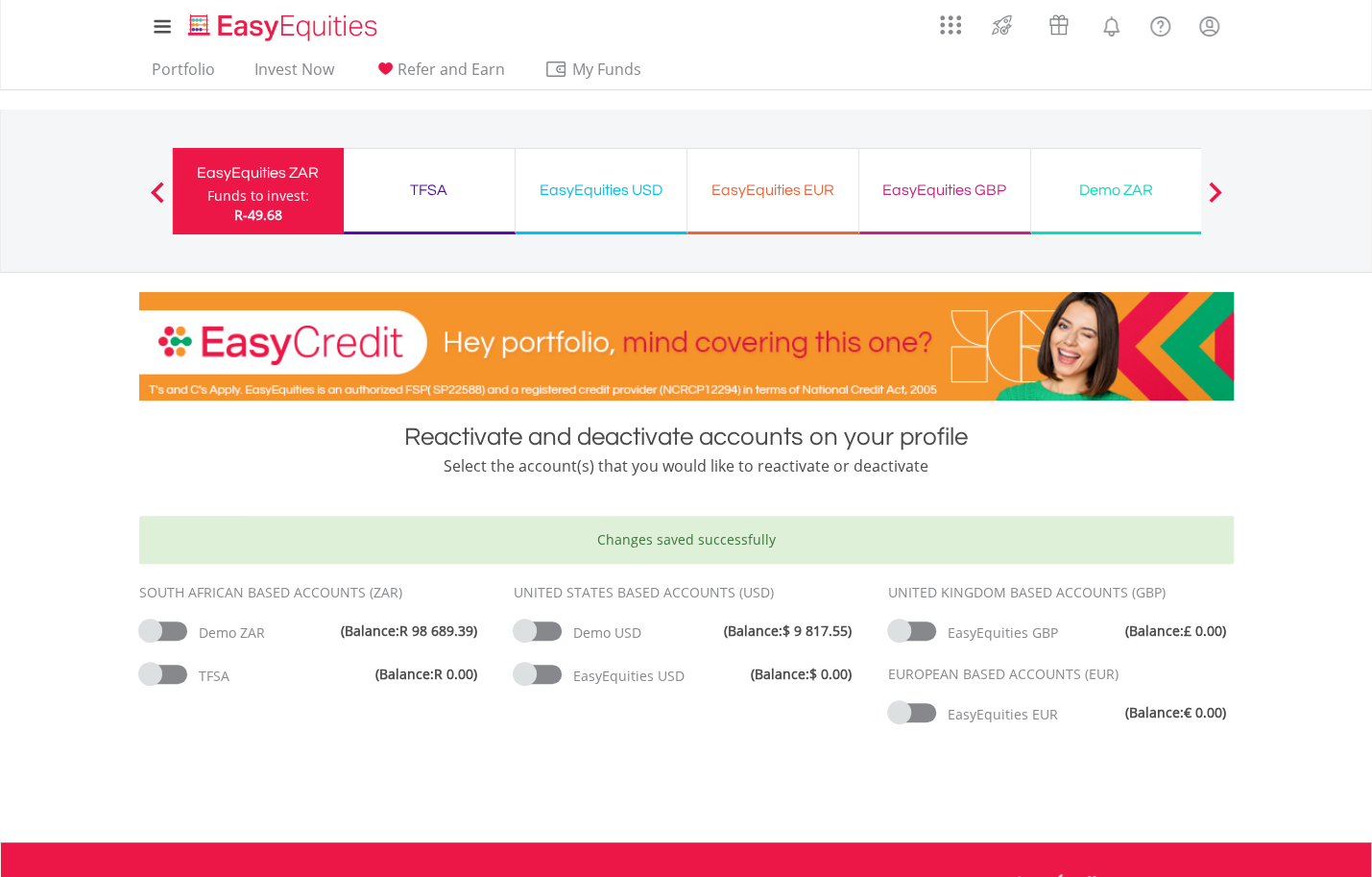
click at [1121, 203] on div "Demo ZAR Funds to invest: R-49.68" at bounding box center [1117, 191] width 172 height 87
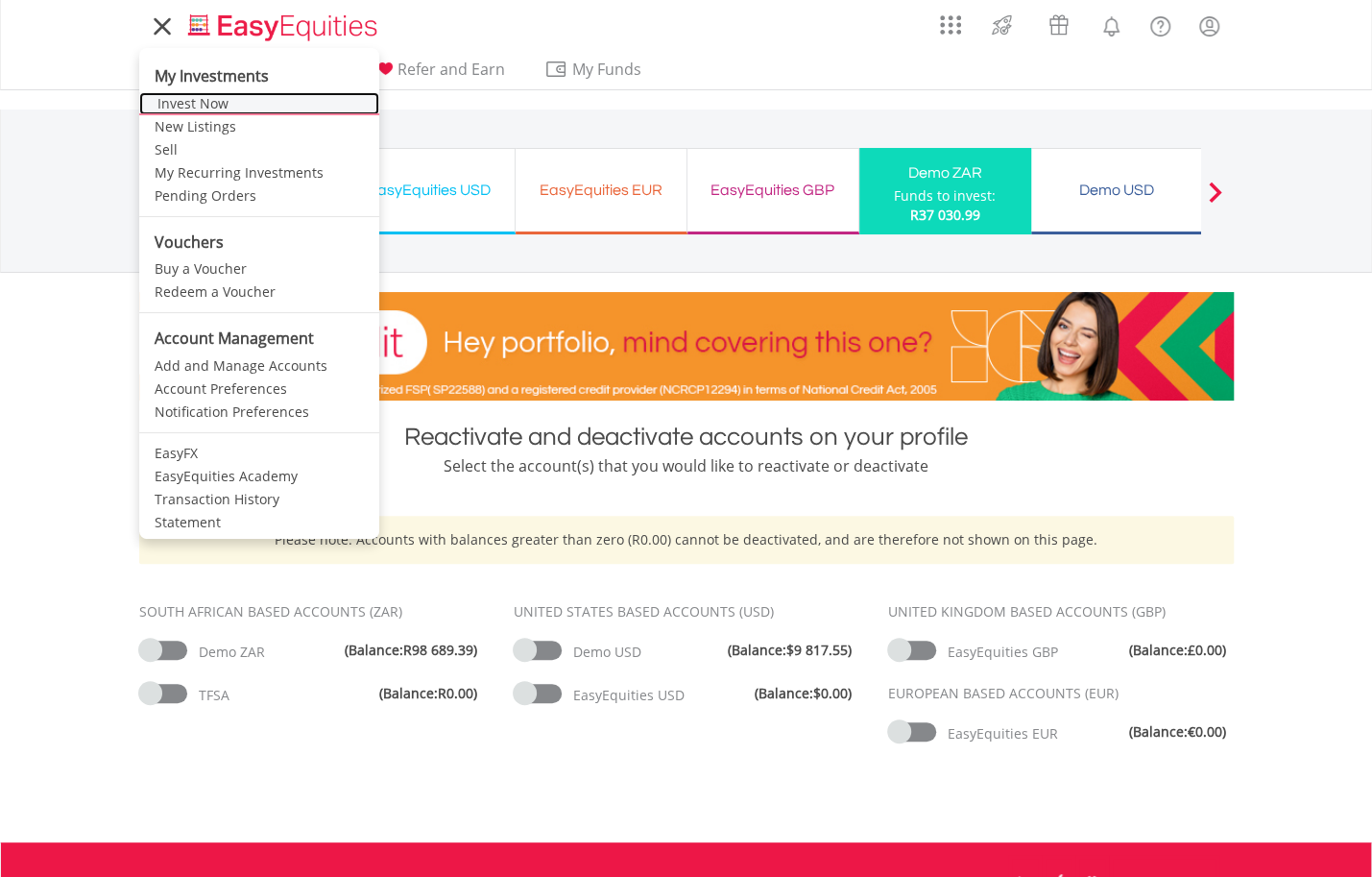
click at [166, 98] on link "Invest Now" at bounding box center [259, 104] width 240 height 23
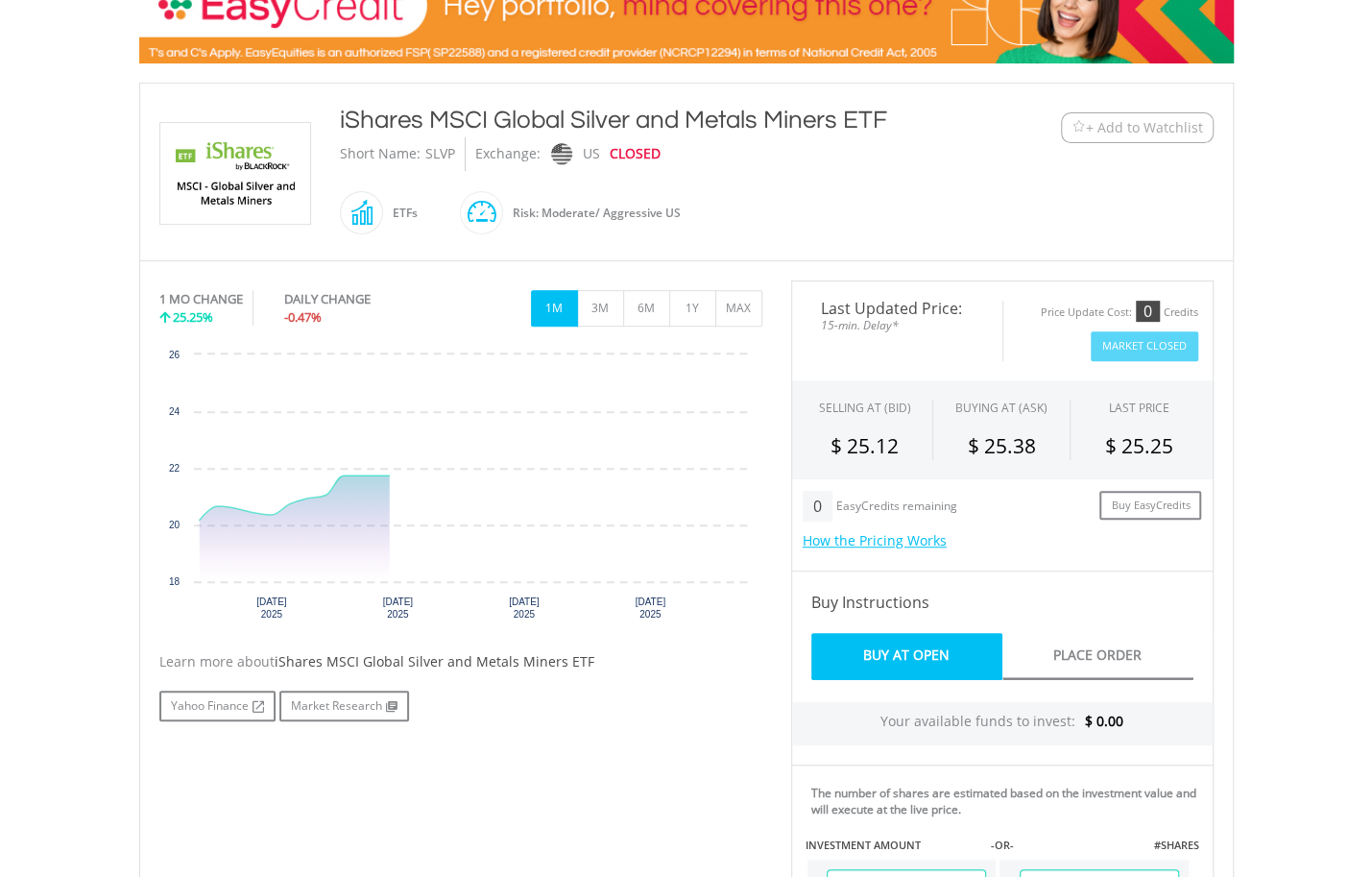
scroll to position [384, 0]
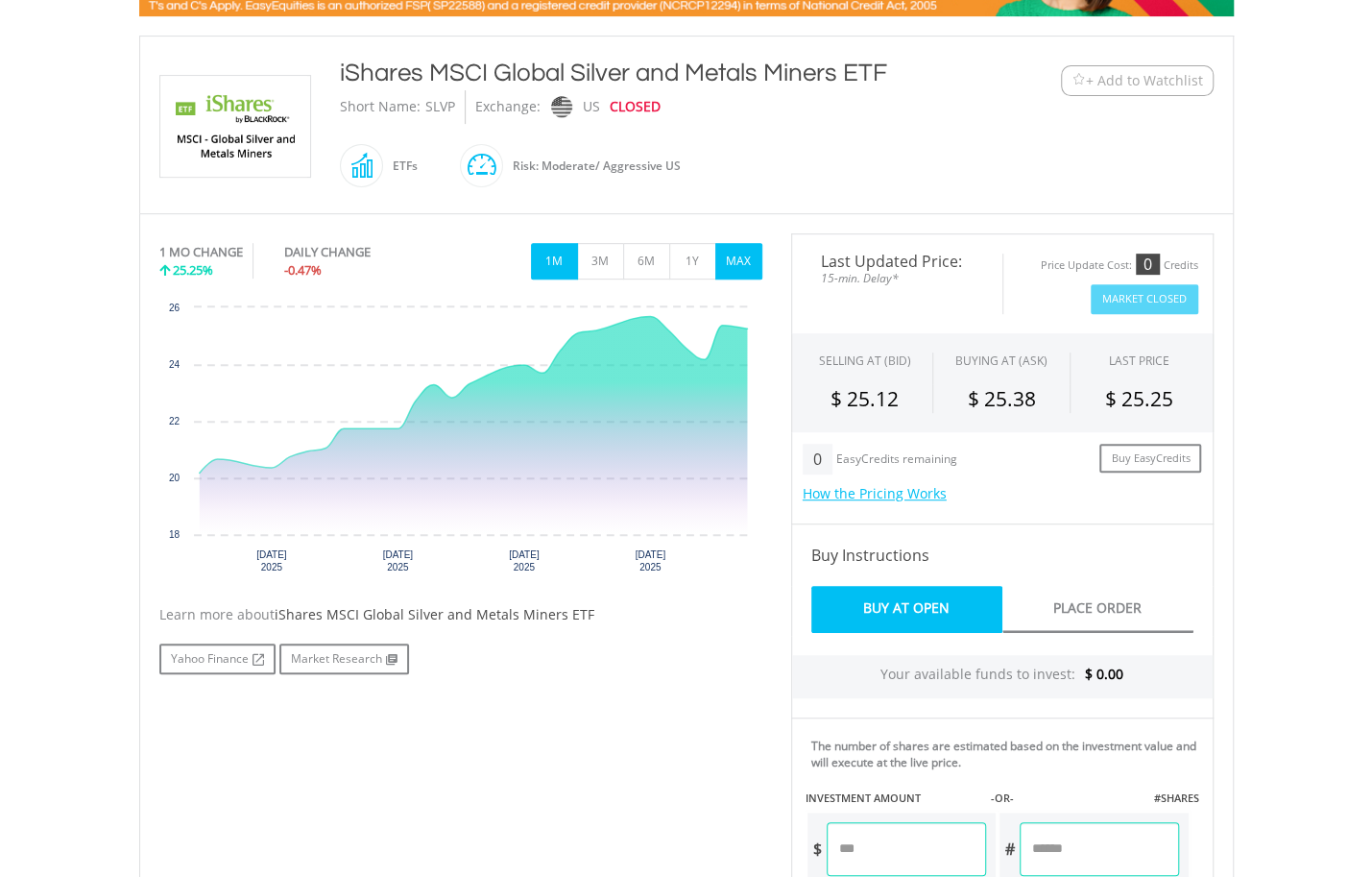
click at [729, 269] on button "MAX" at bounding box center [738, 261] width 47 height 37
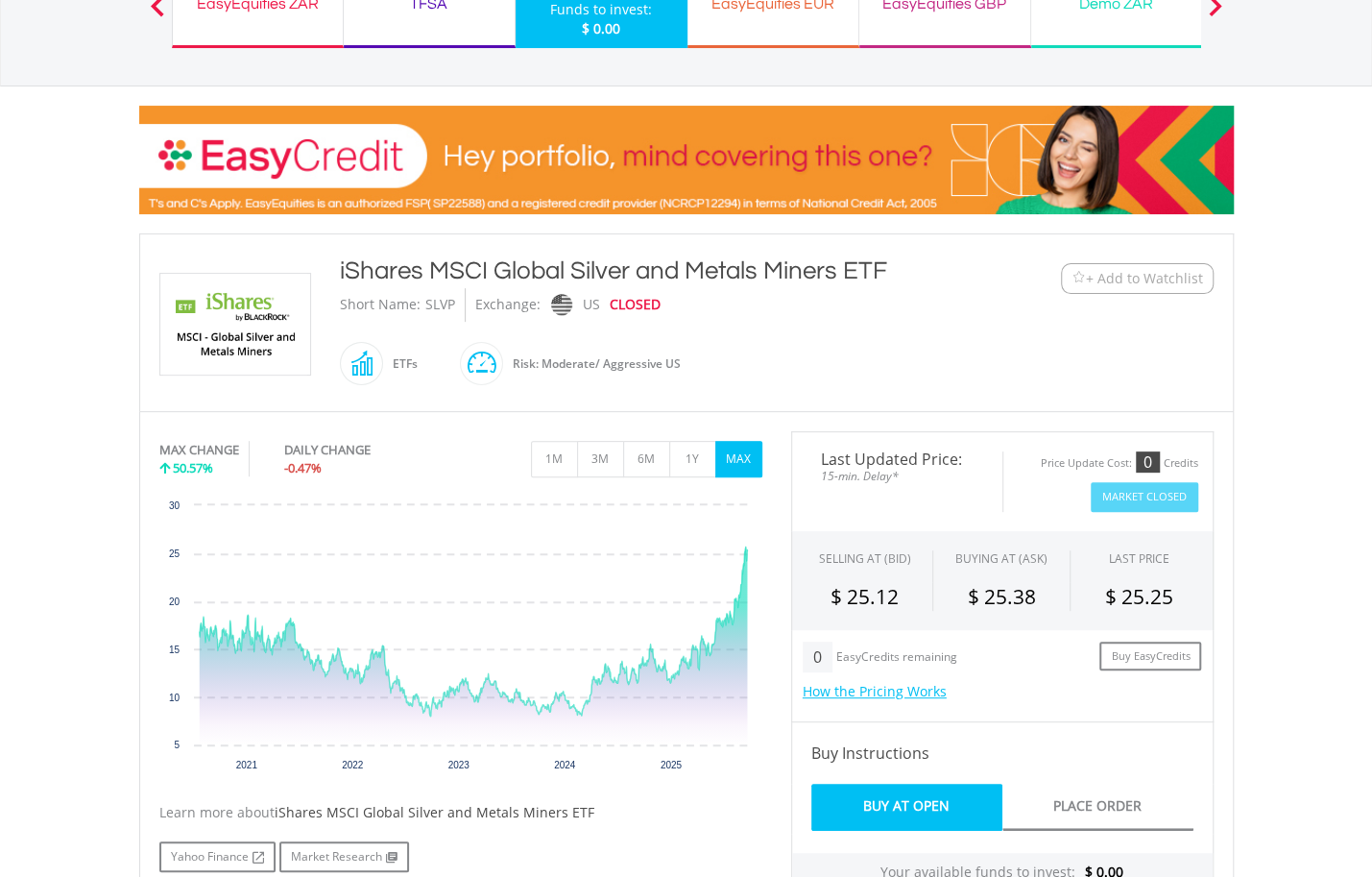
scroll to position [97, 0]
